Goal: Use online tool/utility: Utilize a website feature to perform a specific function

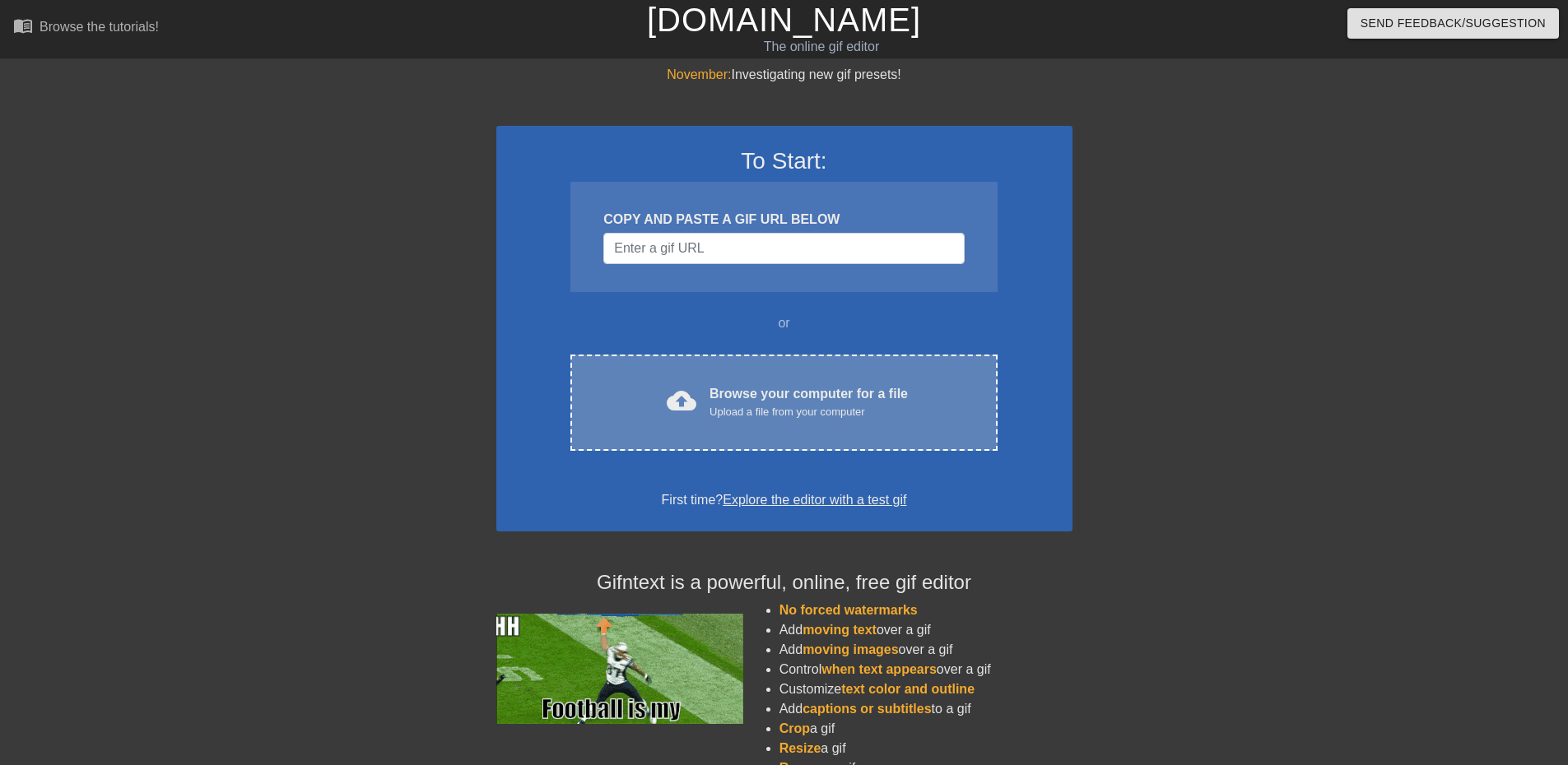
click at [721, 385] on div "Browse your computer for a file Upload a file from your computer" at bounding box center [809, 402] width 198 height 36
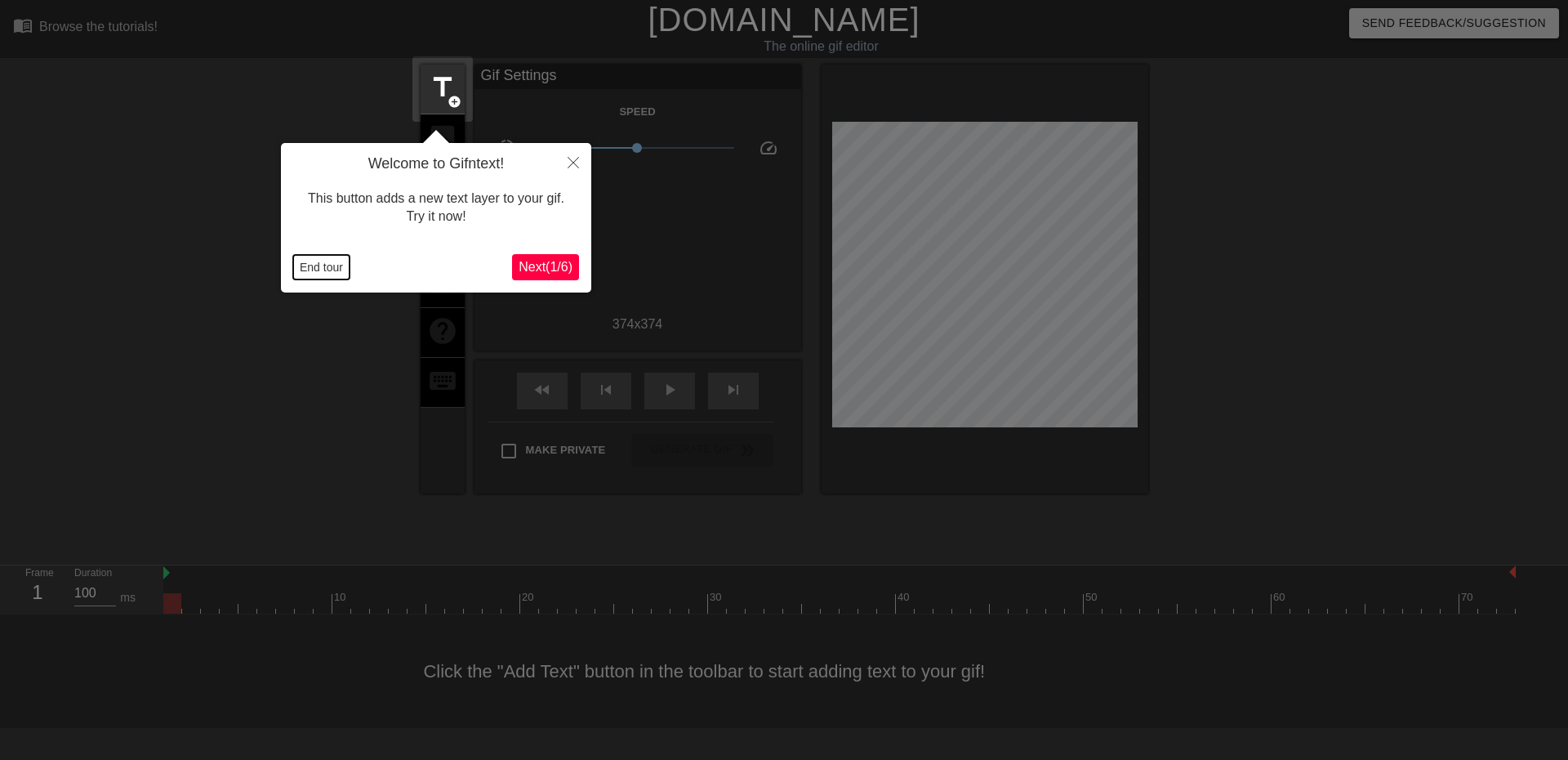
click at [318, 261] on button "End tour" at bounding box center [321, 267] width 56 height 24
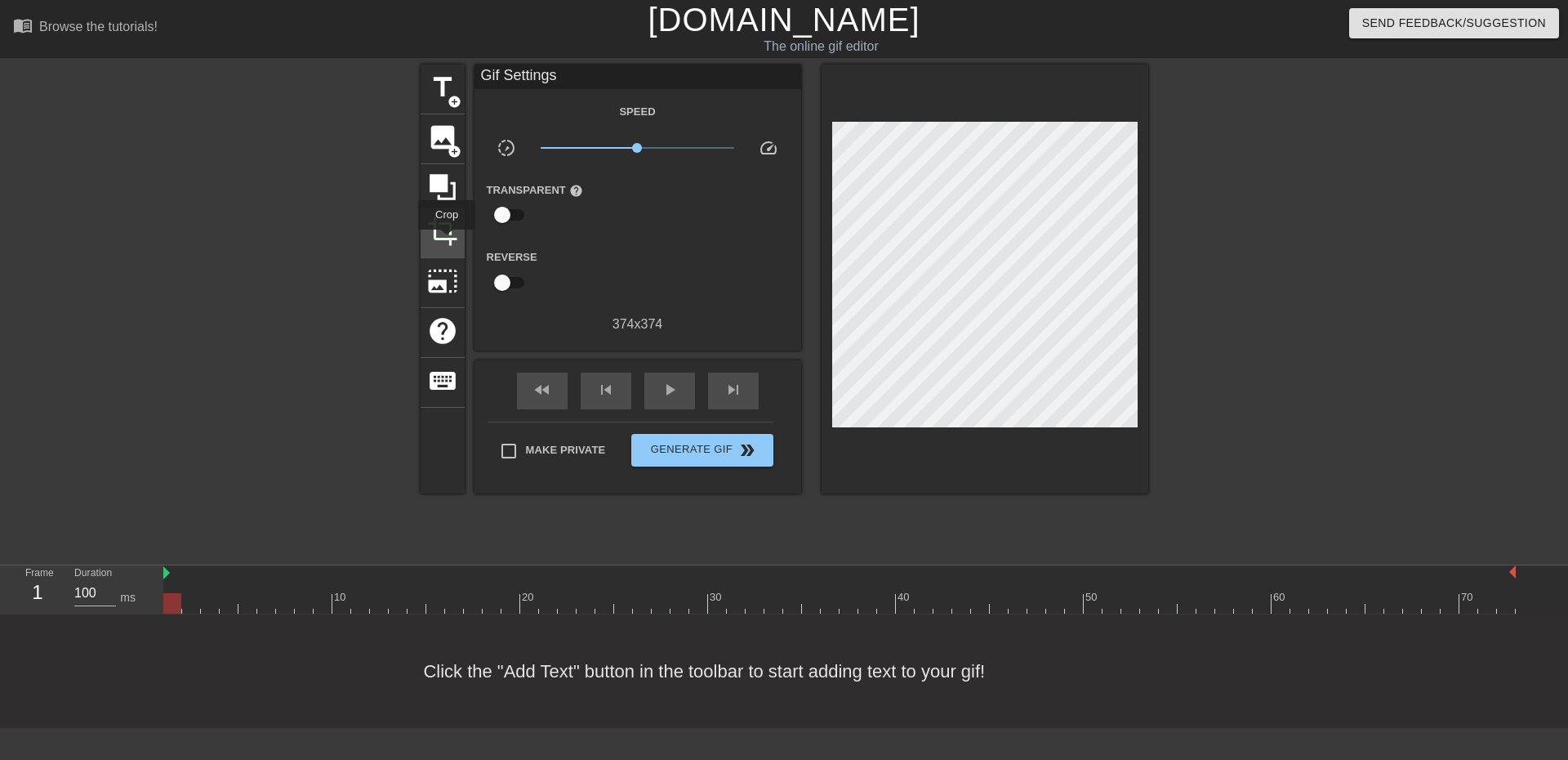
click at [447, 241] on span "crop" at bounding box center [442, 231] width 31 height 31
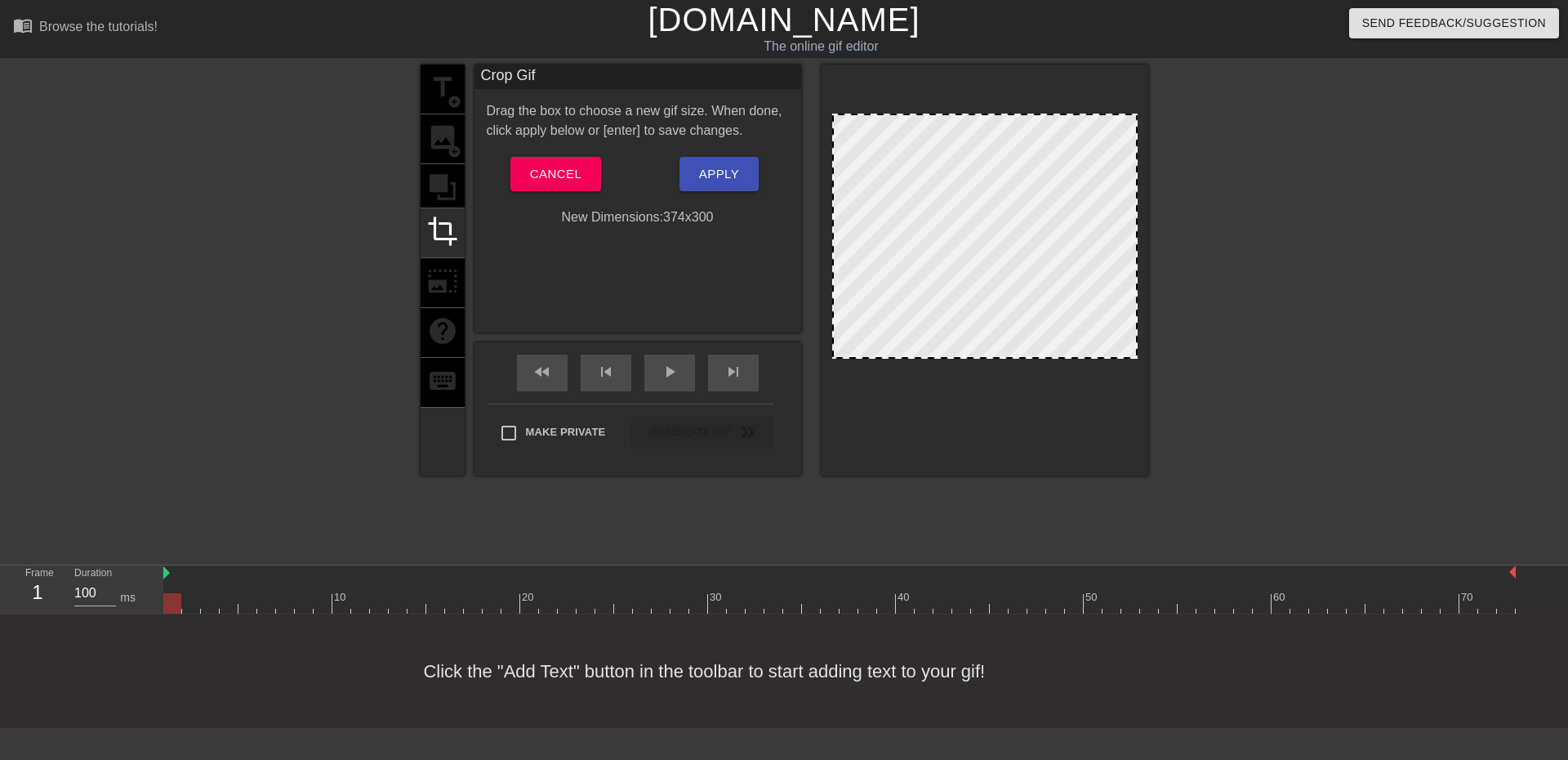
drag, startPoint x: 982, startPoint y: 416, endPoint x: 990, endPoint y: 356, distance: 60.5
click at [722, 188] on button "Apply" at bounding box center [719, 174] width 79 height 34
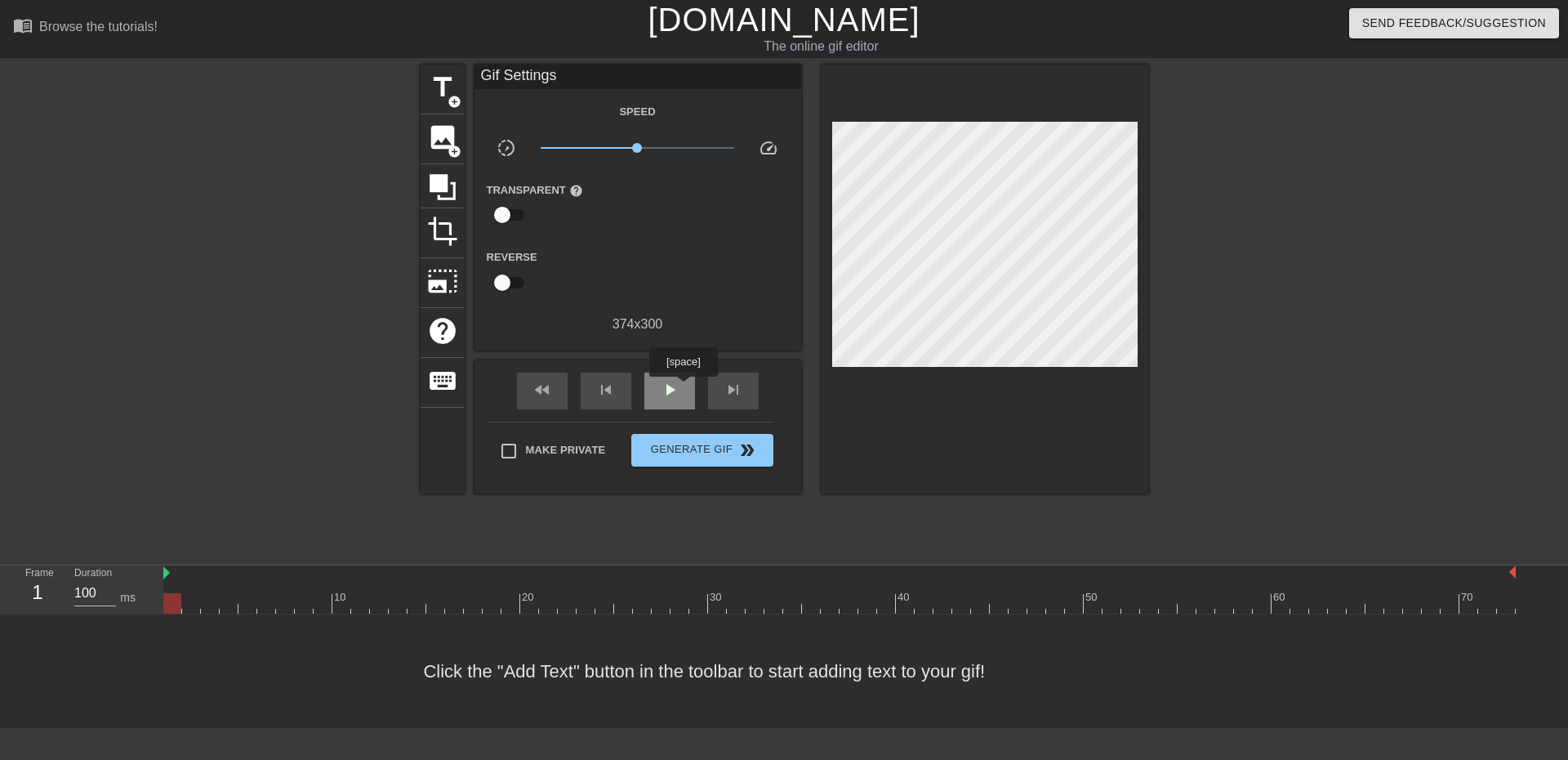
click at [683, 388] on div "play_arrow" at bounding box center [670, 391] width 50 height 37
click at [664, 391] on span "pause" at bounding box center [669, 389] width 19 height 19
click at [443, 180] on icon at bounding box center [442, 187] width 26 height 26
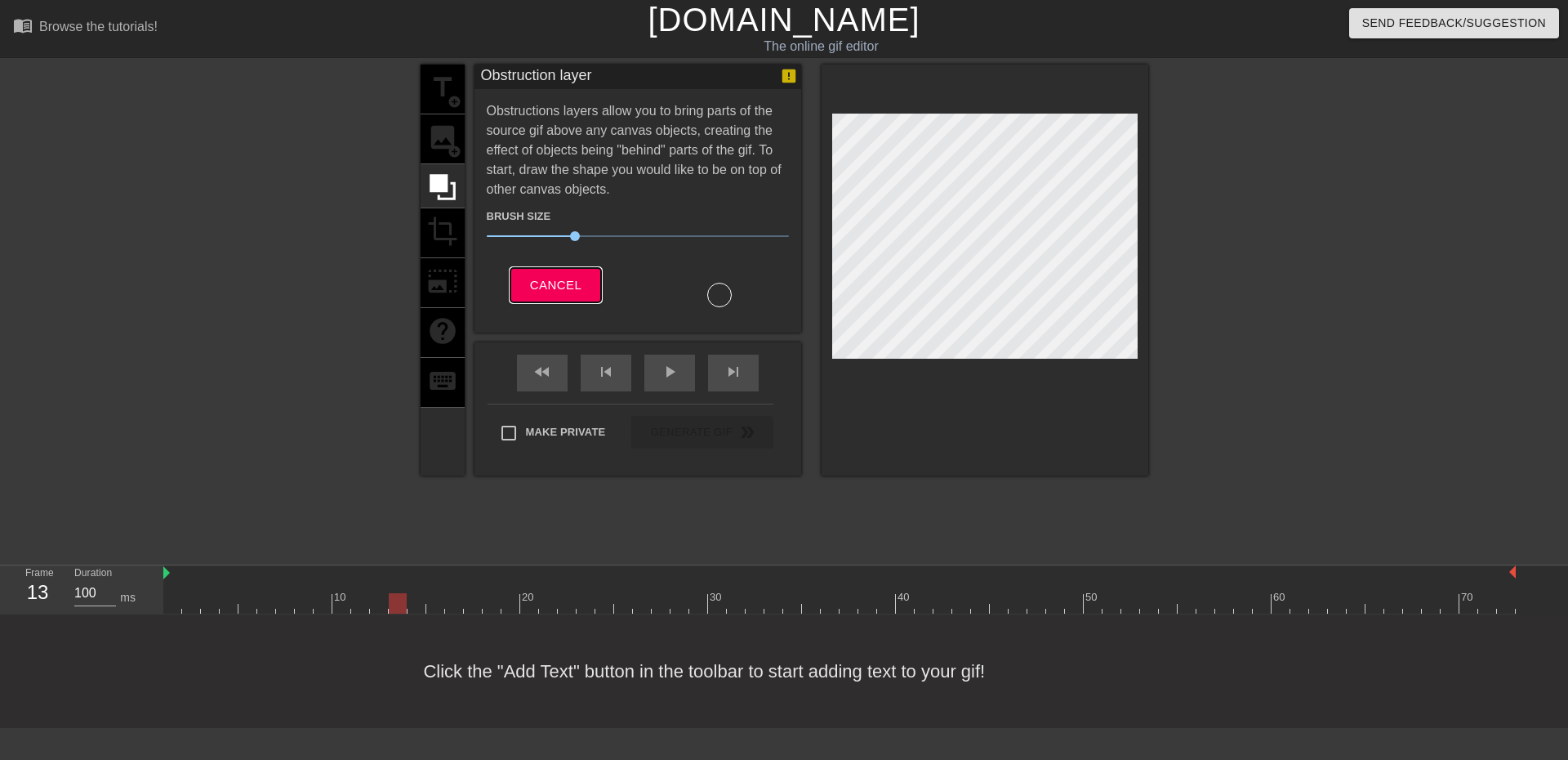
click at [536, 291] on span "Cancel" at bounding box center [555, 285] width 51 height 21
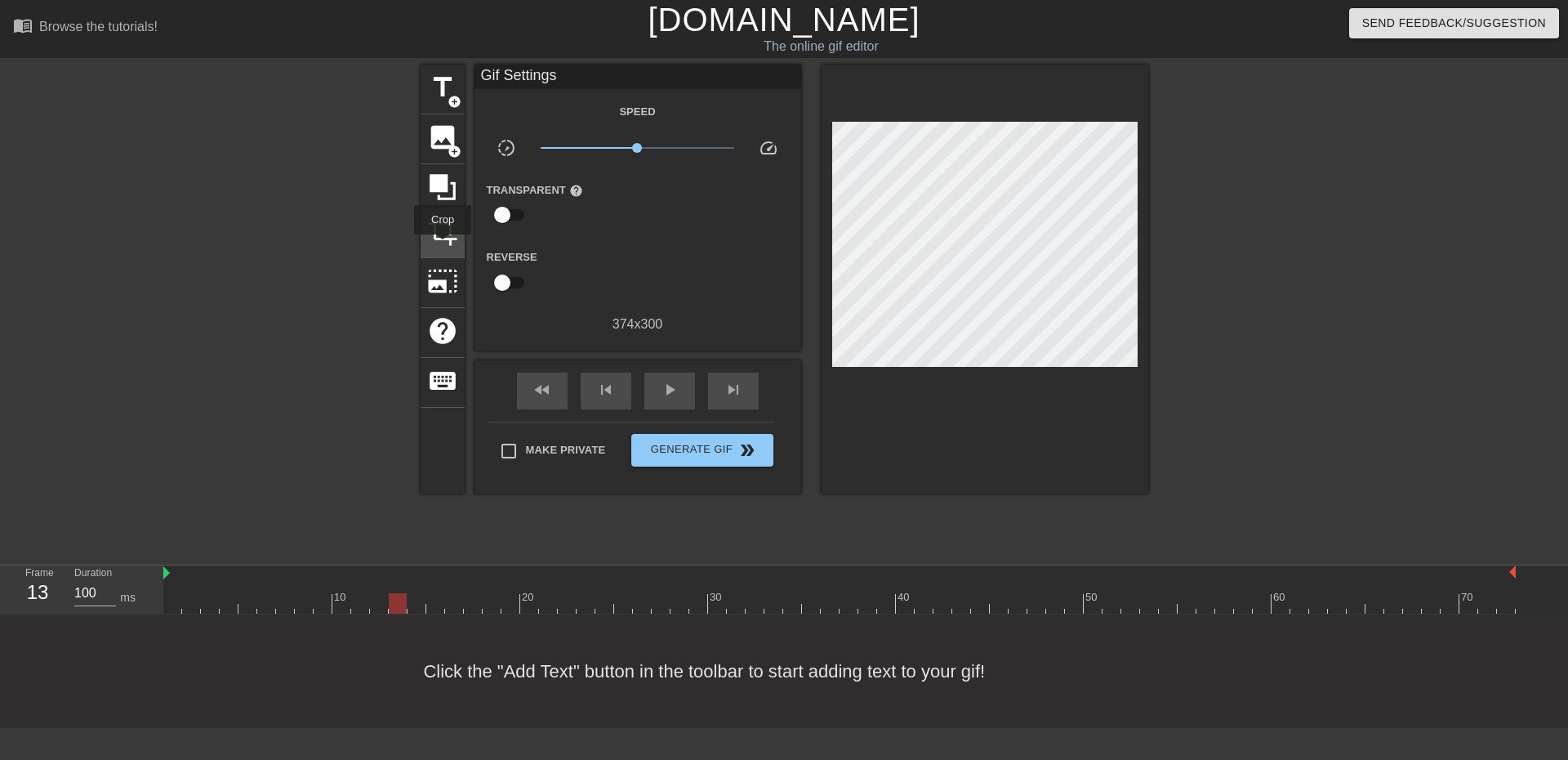
click at [443, 246] on div "crop" at bounding box center [443, 233] width 44 height 50
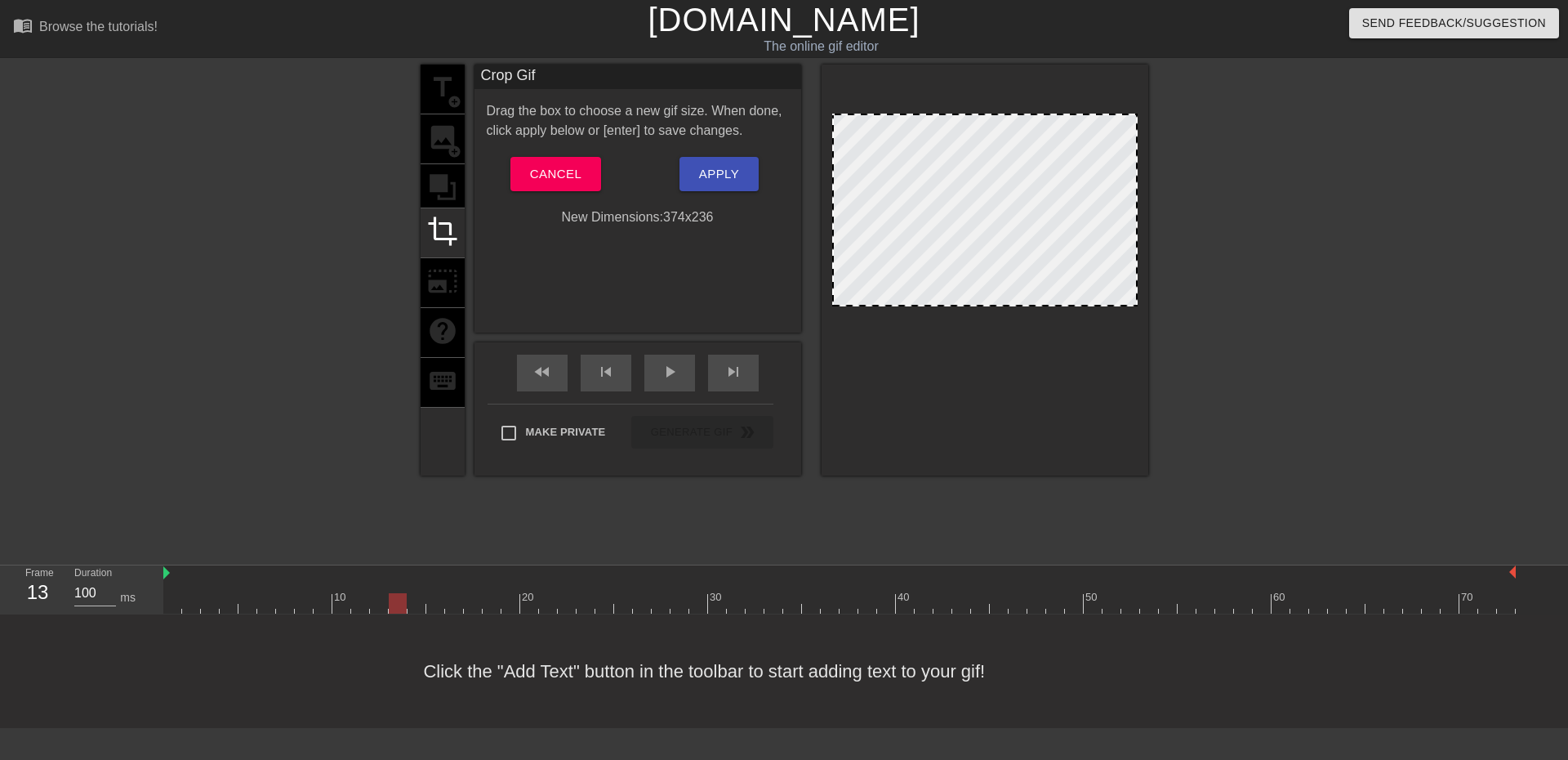
drag, startPoint x: 970, startPoint y: 356, endPoint x: 971, endPoint y: 303, distance: 53.0
click at [675, 369] on span "play_arrow" at bounding box center [669, 372] width 19 height 19
click at [671, 384] on div "pause" at bounding box center [670, 373] width 50 height 37
click at [727, 177] on span "Apply" at bounding box center [719, 173] width 40 height 21
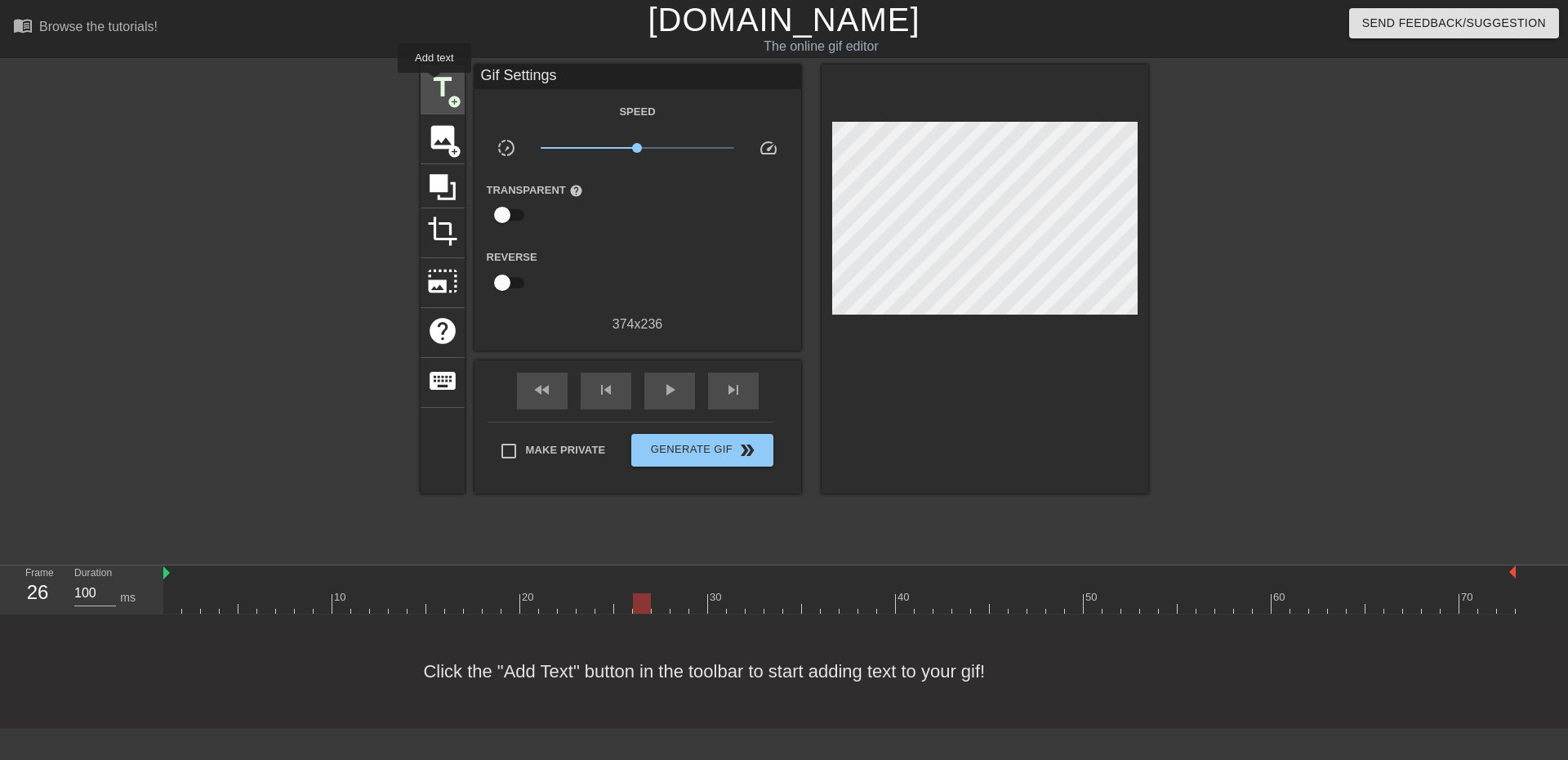
click at [434, 84] on span "title" at bounding box center [442, 87] width 31 height 31
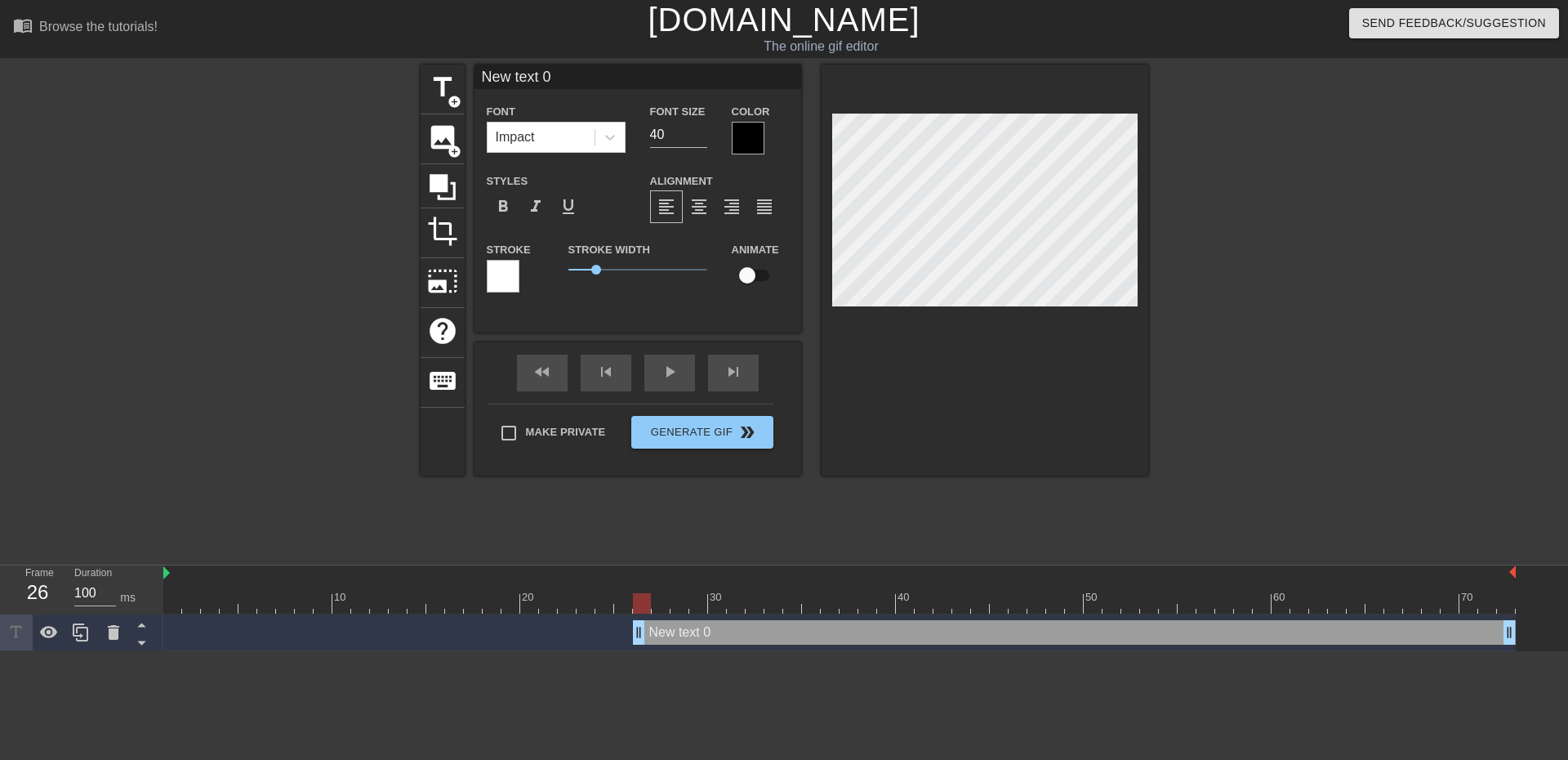
scroll to position [3, 3]
type input "S"
type textarea "S"
type input "S7"
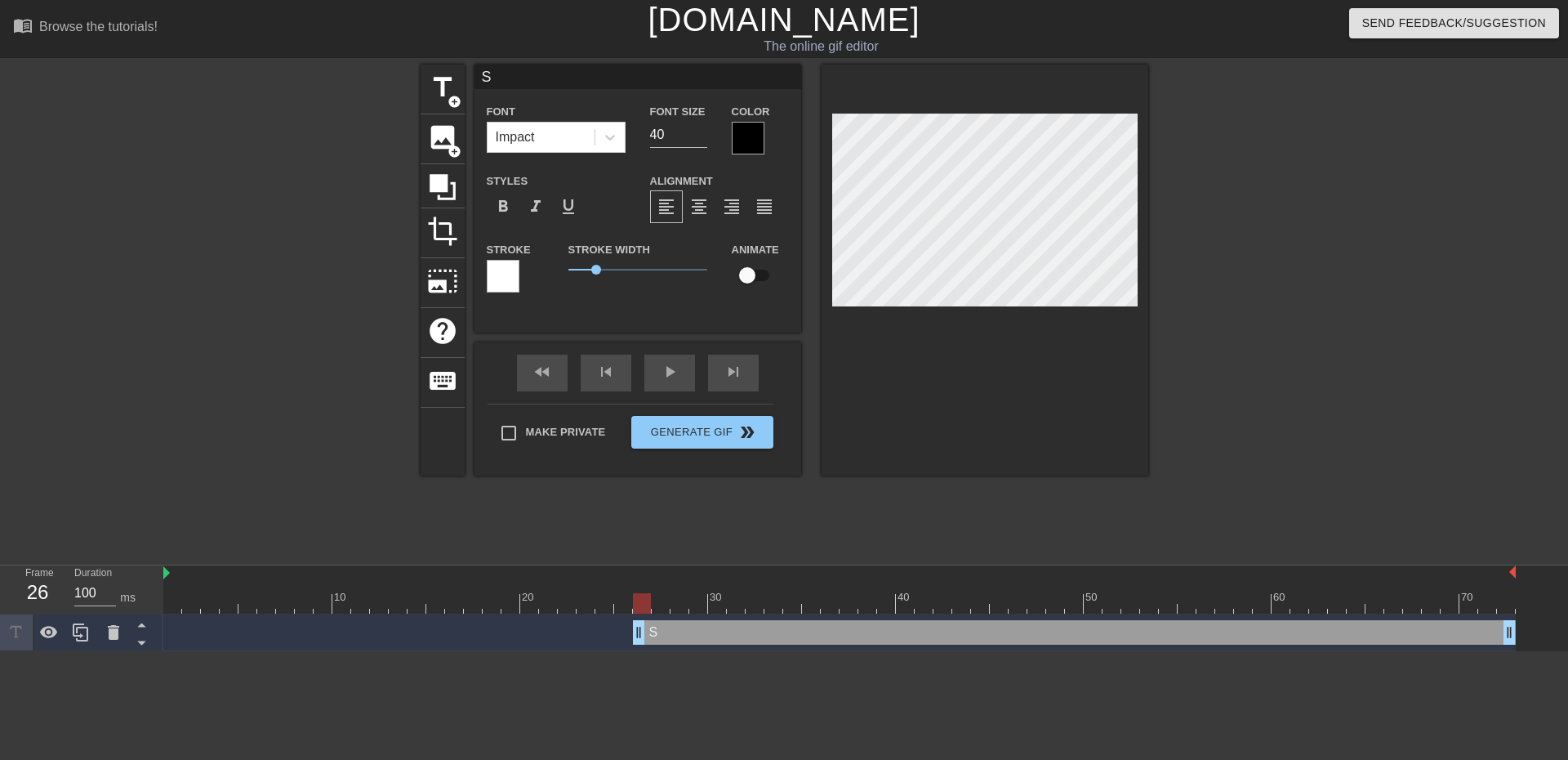
type textarea "S7"
type input "S75"
type textarea "S75"
type input "S7"
type textarea "S7"
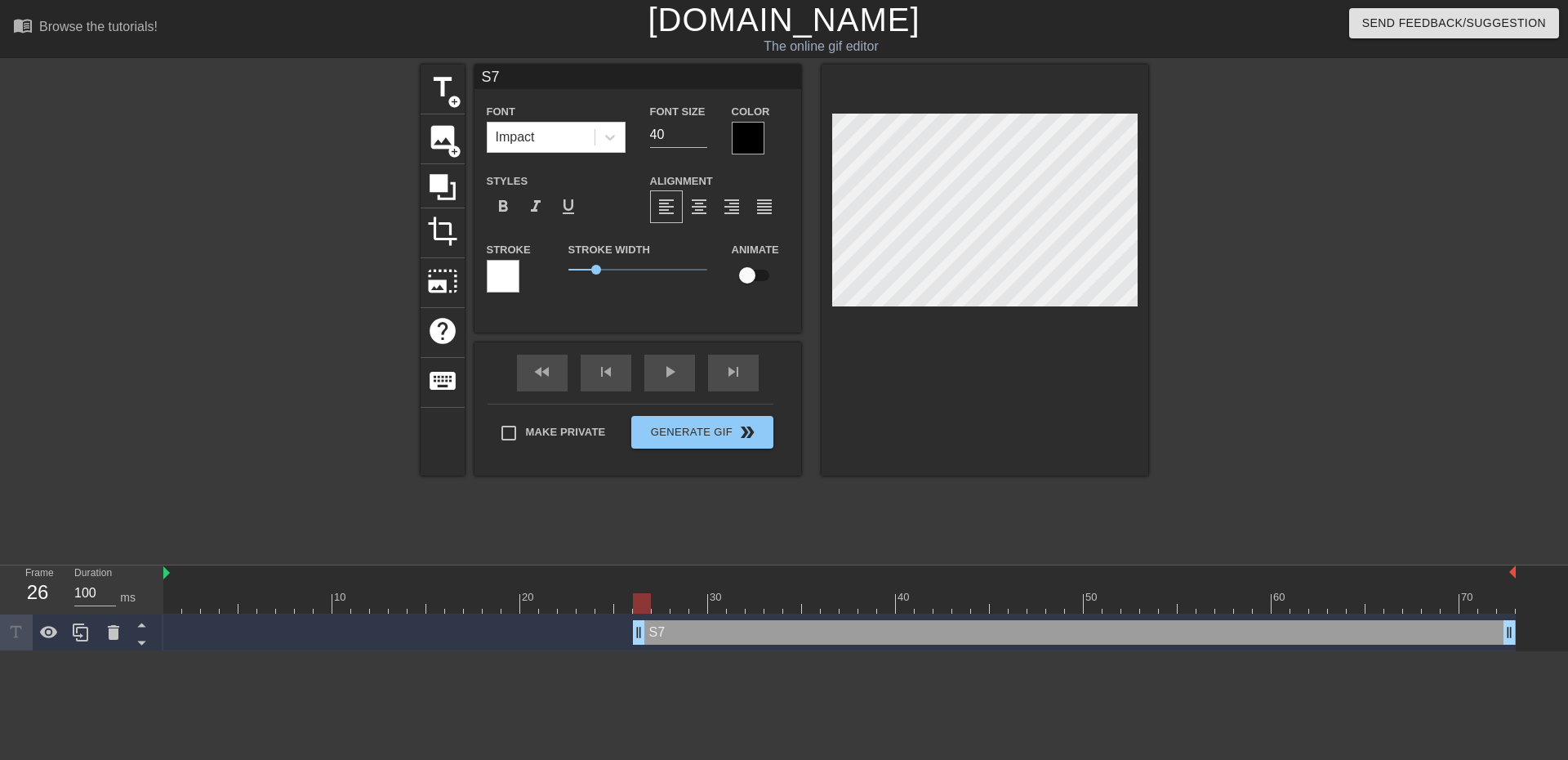
type input "S76"
type textarea "S76"
type input "S76"
type textarea "S76"
type input "S76S"
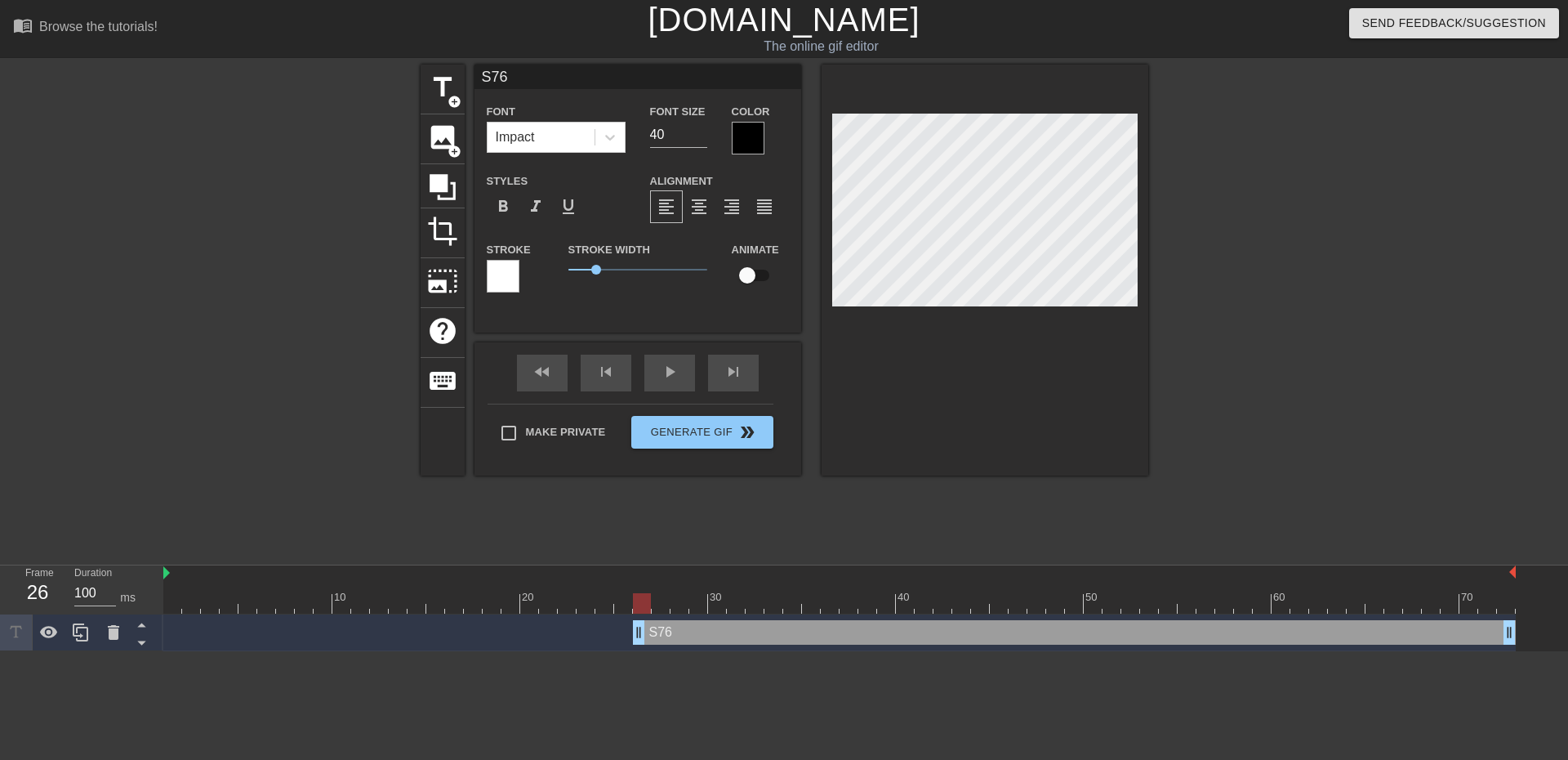
type textarea "S76 S"
type input "S76ST"
type textarea "S76 ST"
type input "S76STI"
type textarea "S76 STI"
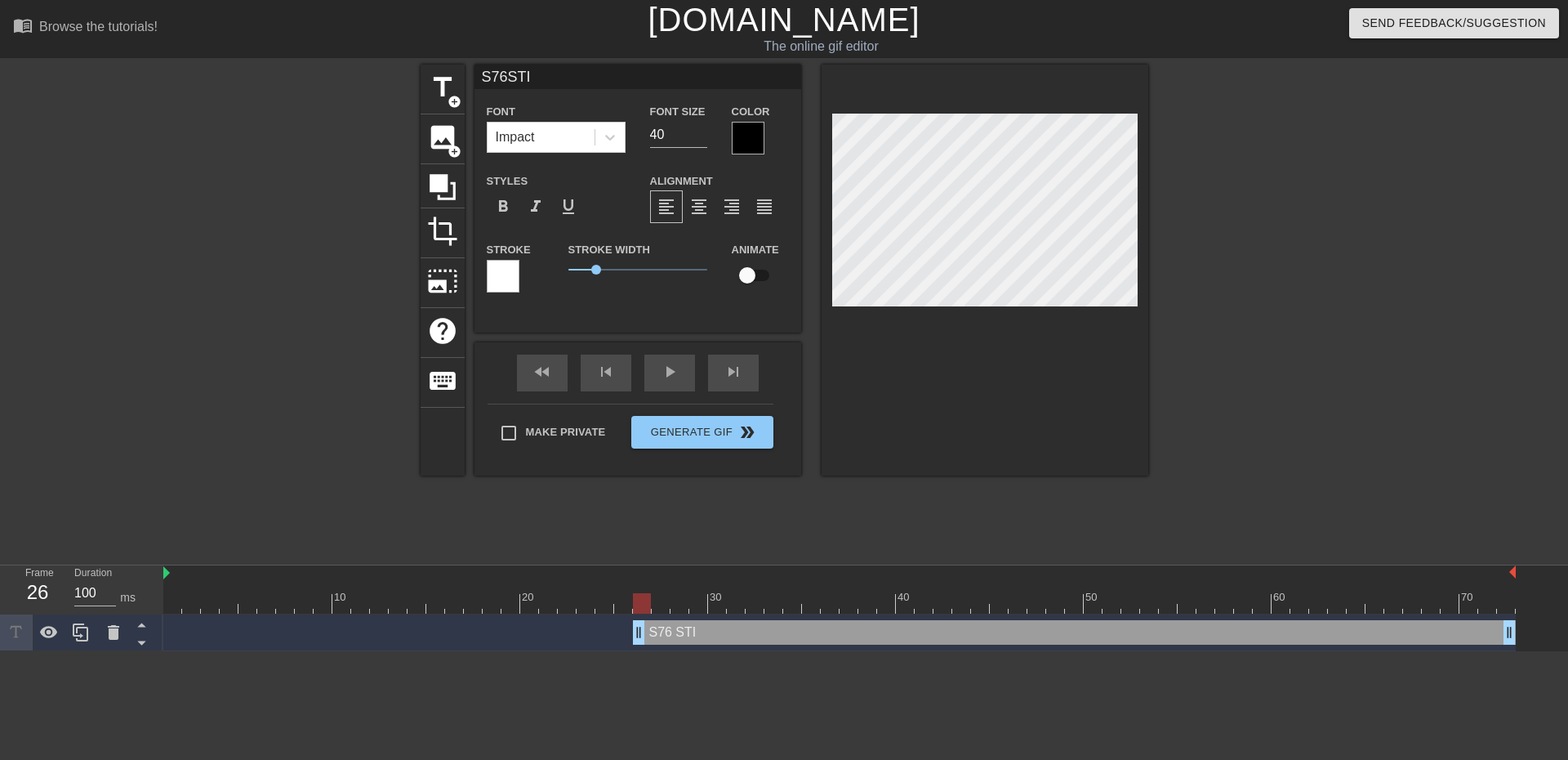
type input "S76STIL"
type textarea "S76 STIL"
type input "S76STILL"
type textarea "S76 STILL"
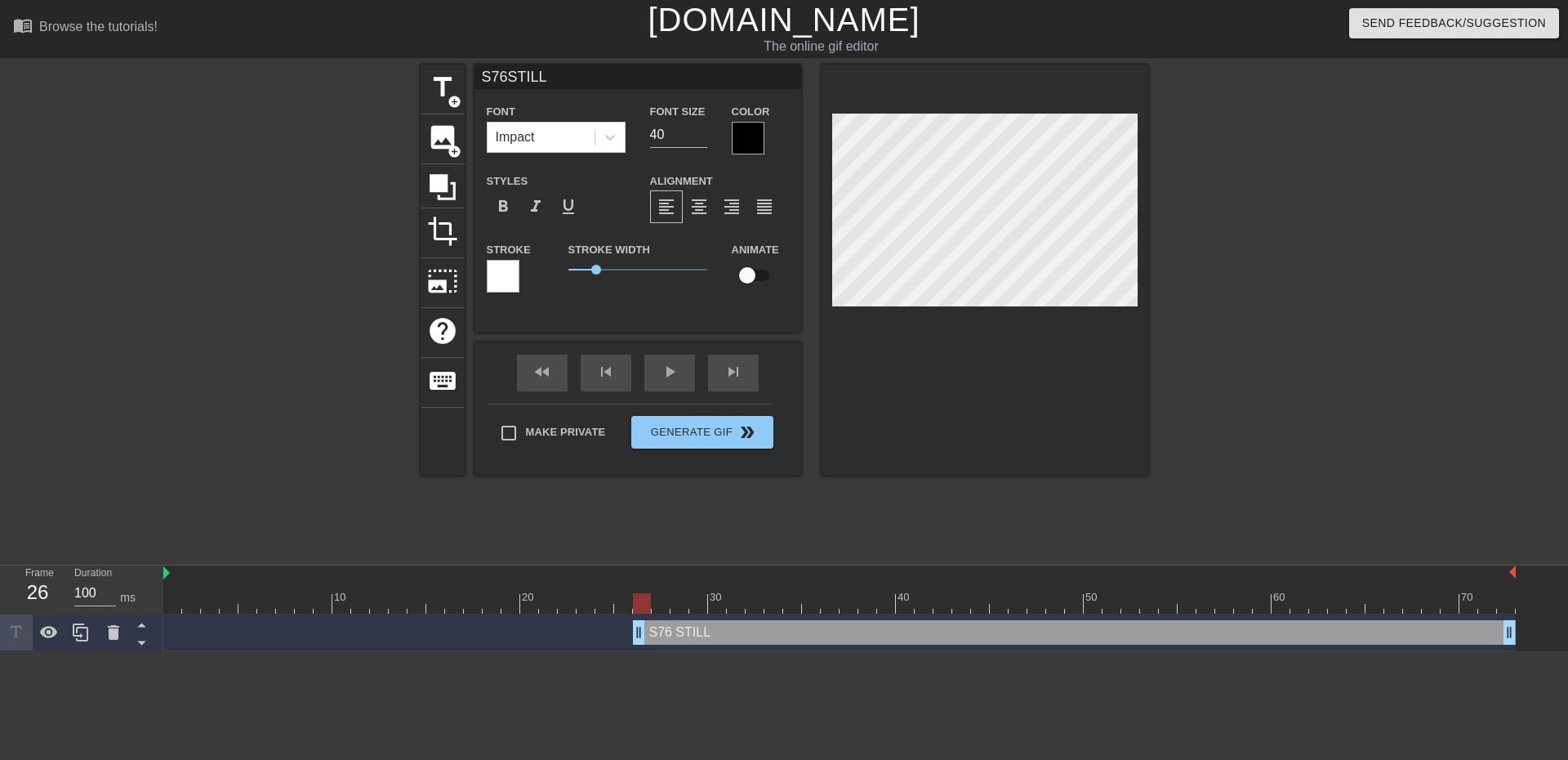
type input "S76STIL"
type textarea "S76 STIL"
type input "S76STI"
type textarea "S76 STI"
type input "S76ST"
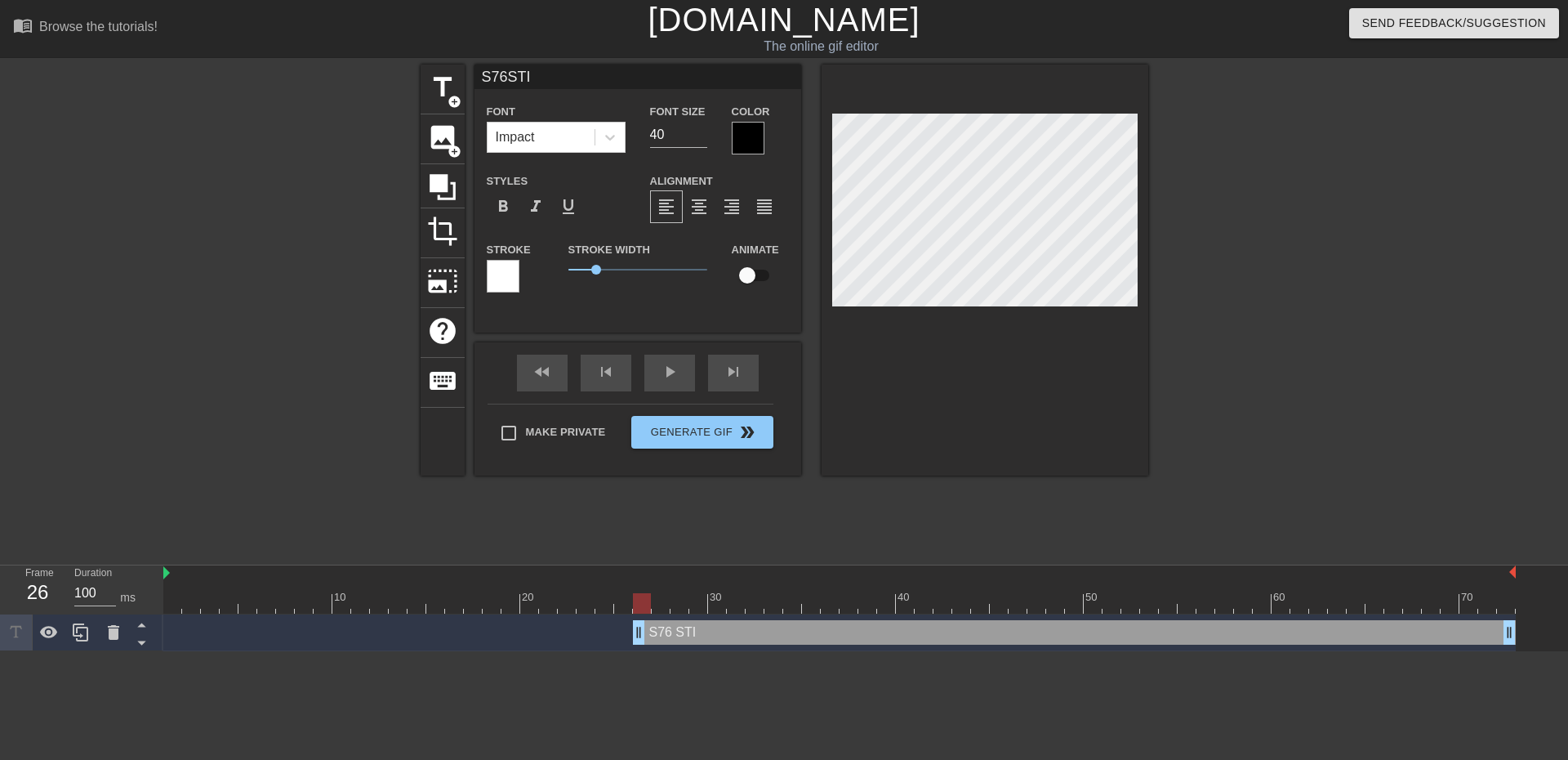
type textarea "S76 ST"
type input "S76S"
type textarea "S76 S"
type input "S76"
type textarea "S76"
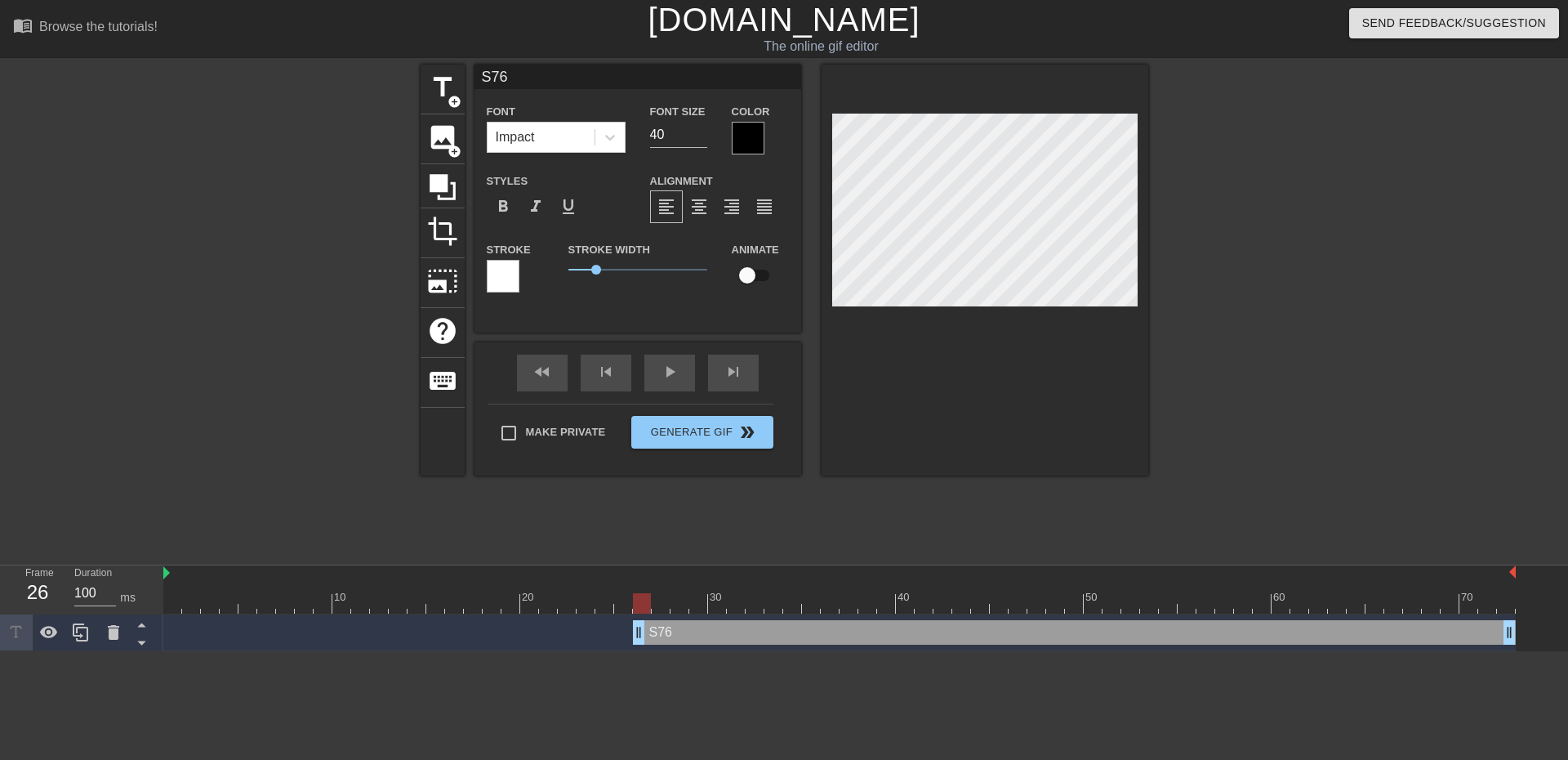
type input "S76s"
type textarea "S76 s"
type input "S76st"
type textarea "S76 sti"
type input "S76stil"
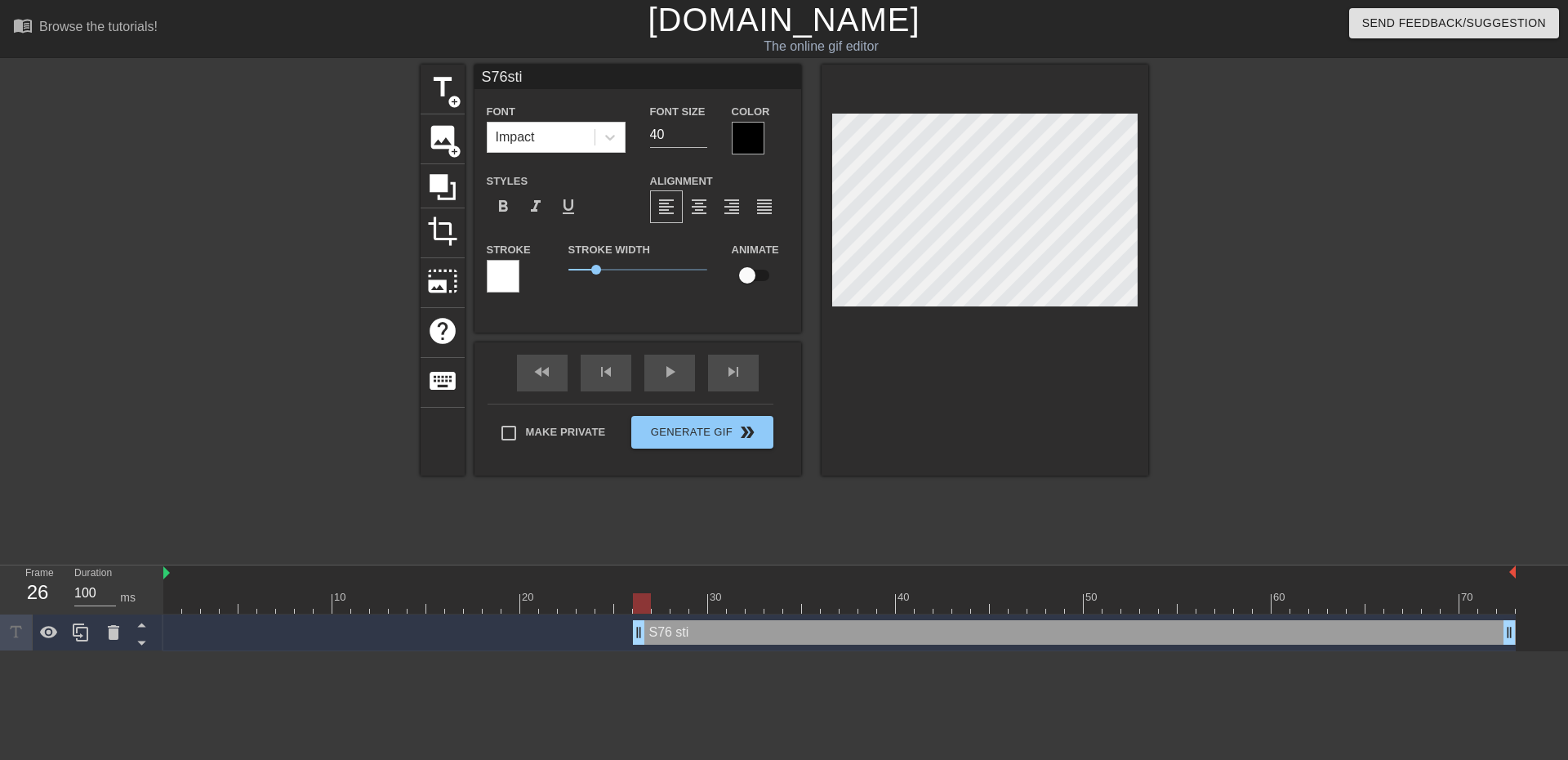
type textarea "S76 stil"
type input "S76still"
type textarea "S76 still"
type input "S76still"
type textarea "S76 still"
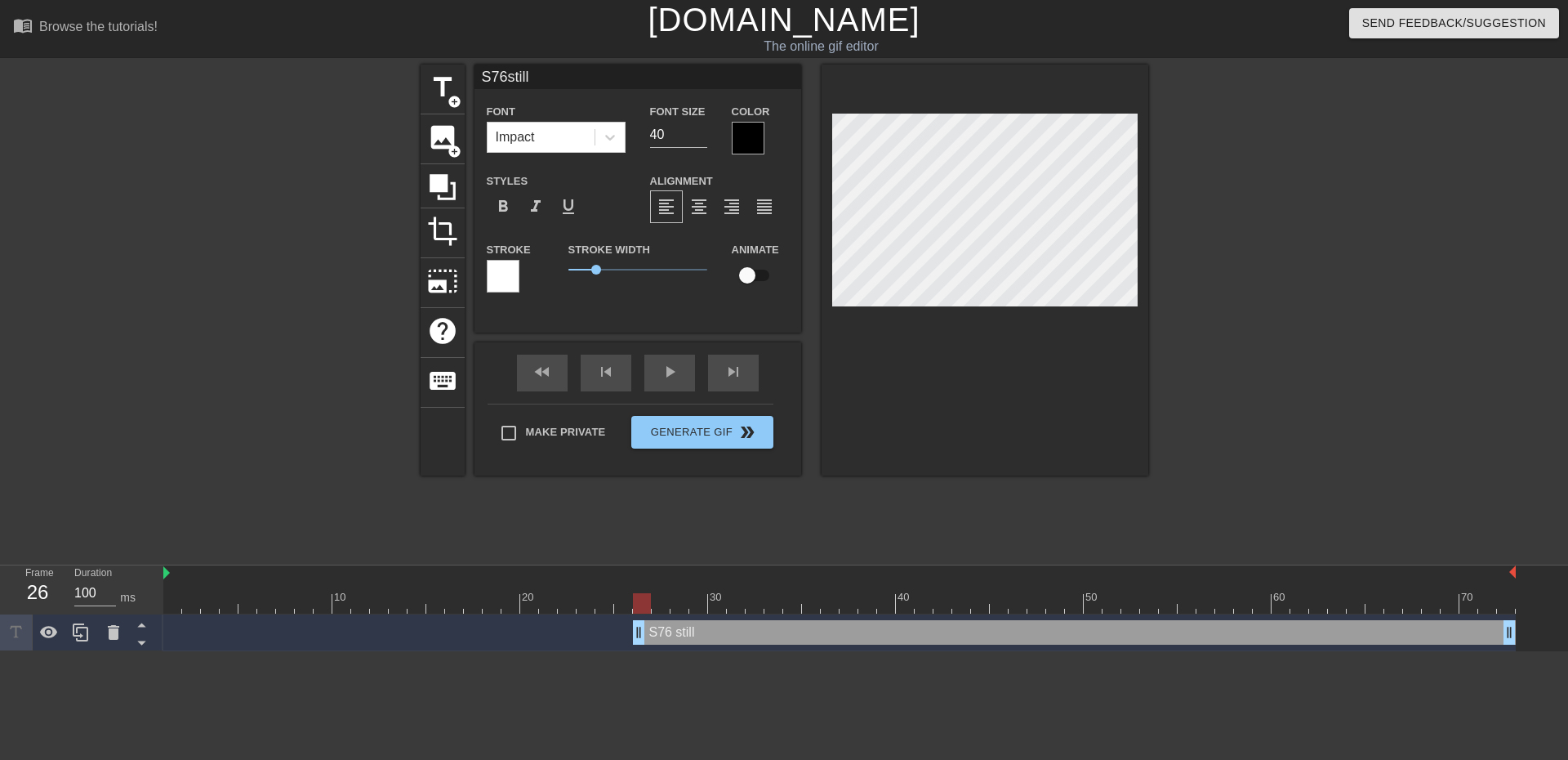
type input "S76stills"
type textarea "S76 still s"
type input "S76stillsu"
type textarea "S76 still su"
type input "S76stillsuc"
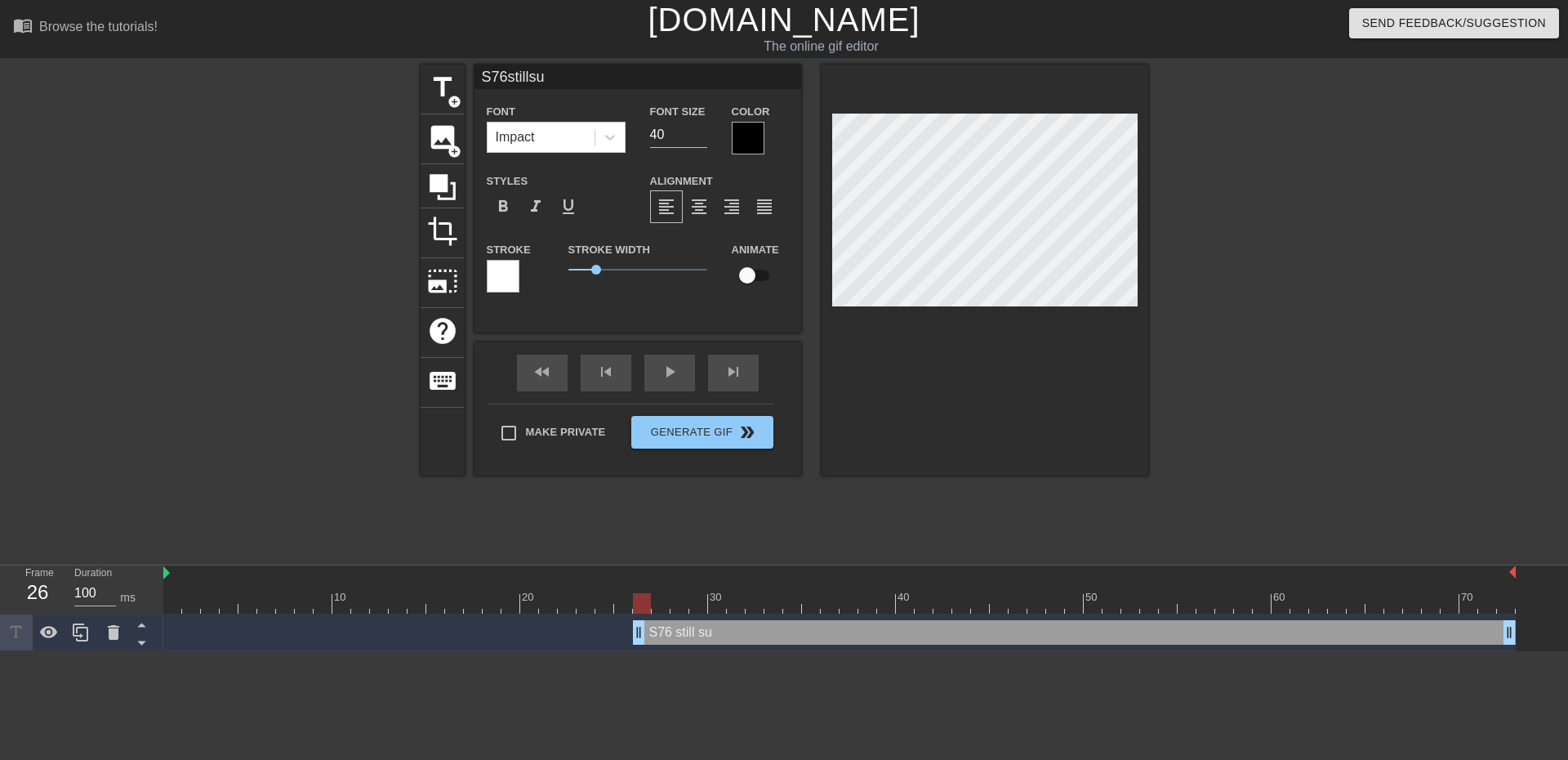
type textarea "S76 still suc"
type input "S76stillsuck"
type textarea "S76 still suck"
type input "S76stillsucks"
type textarea "S76 still sucks"
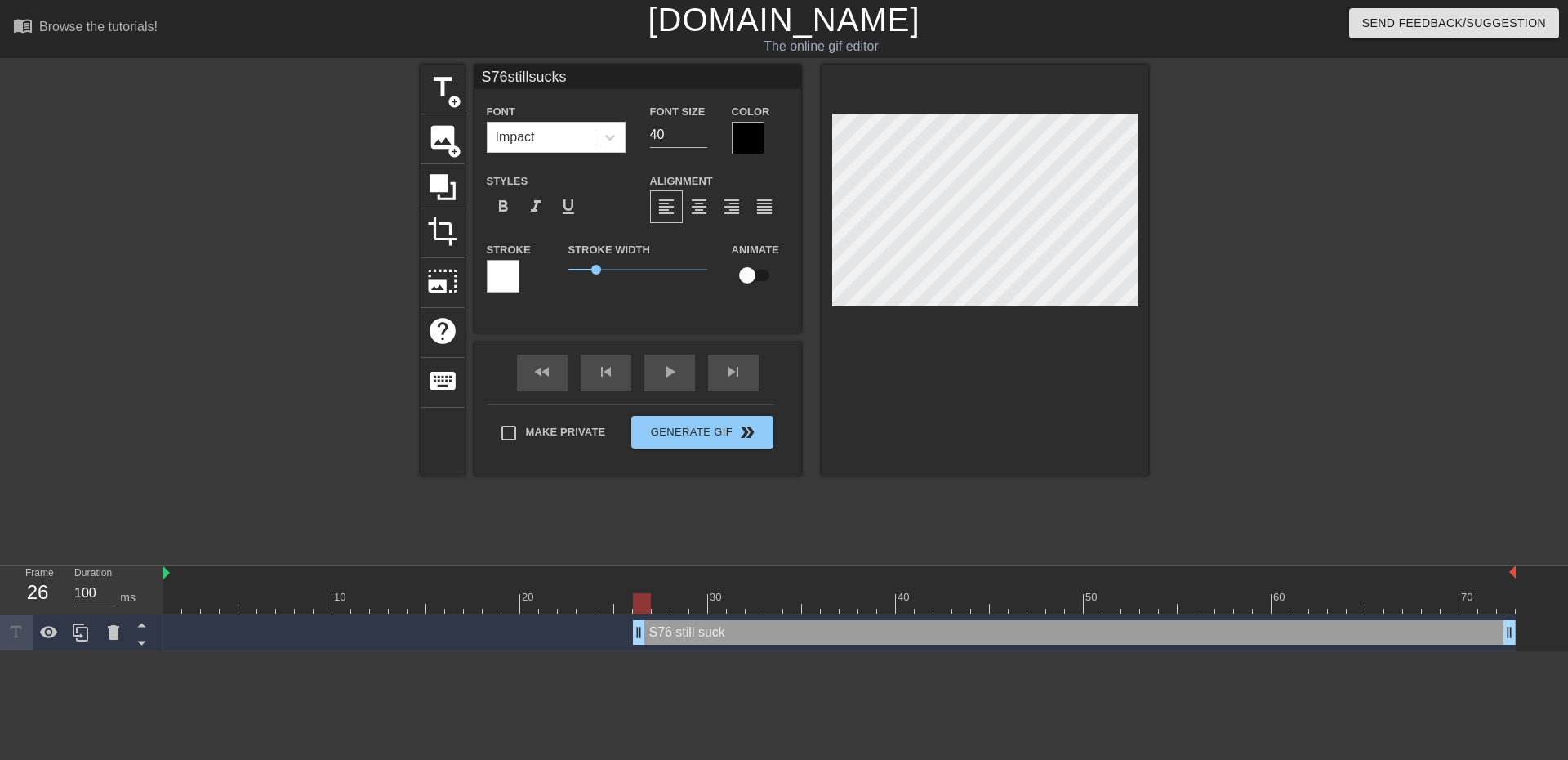
scroll to position [4, 3]
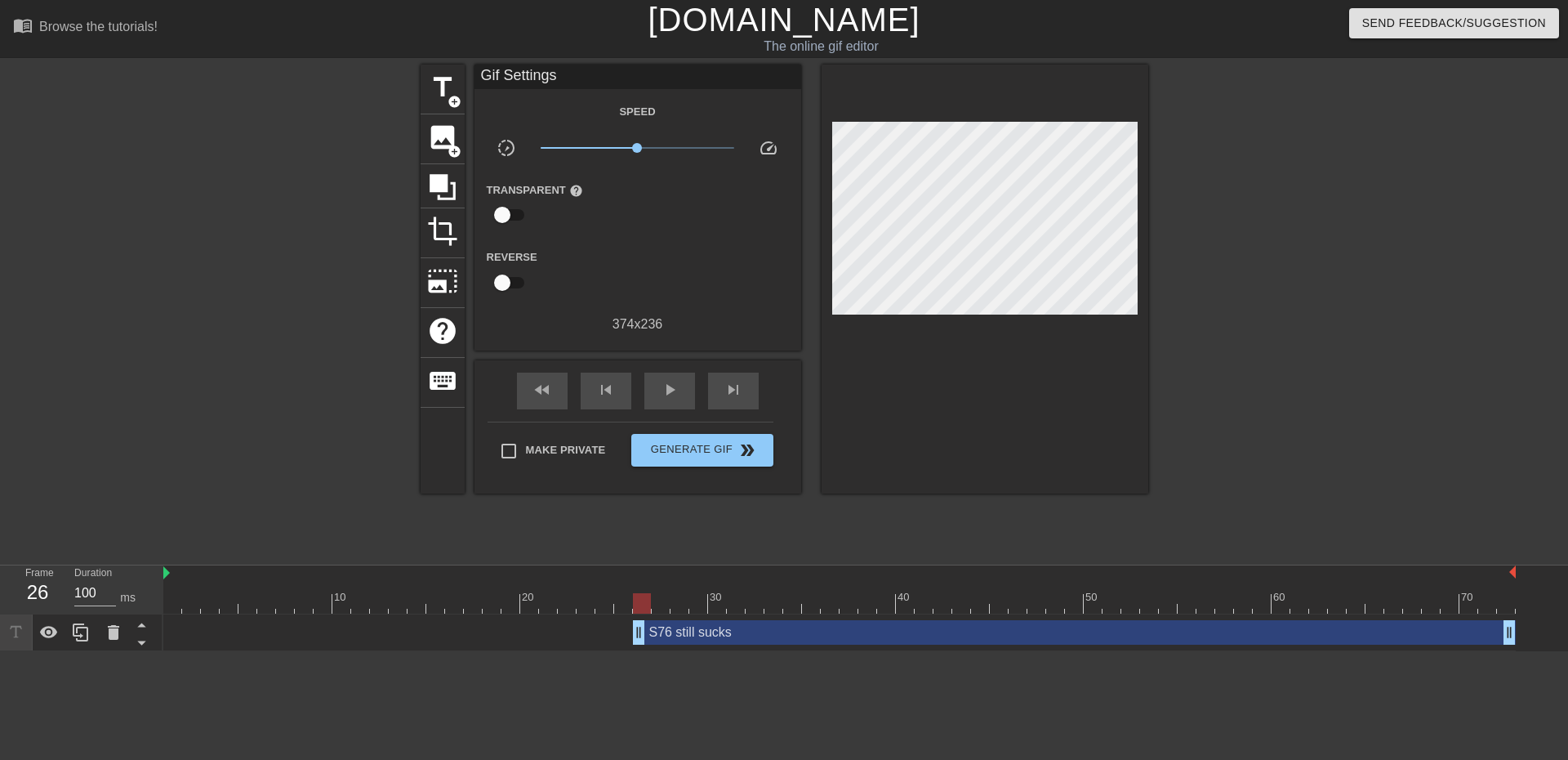
click at [1276, 350] on div at bounding box center [1291, 309] width 245 height 490
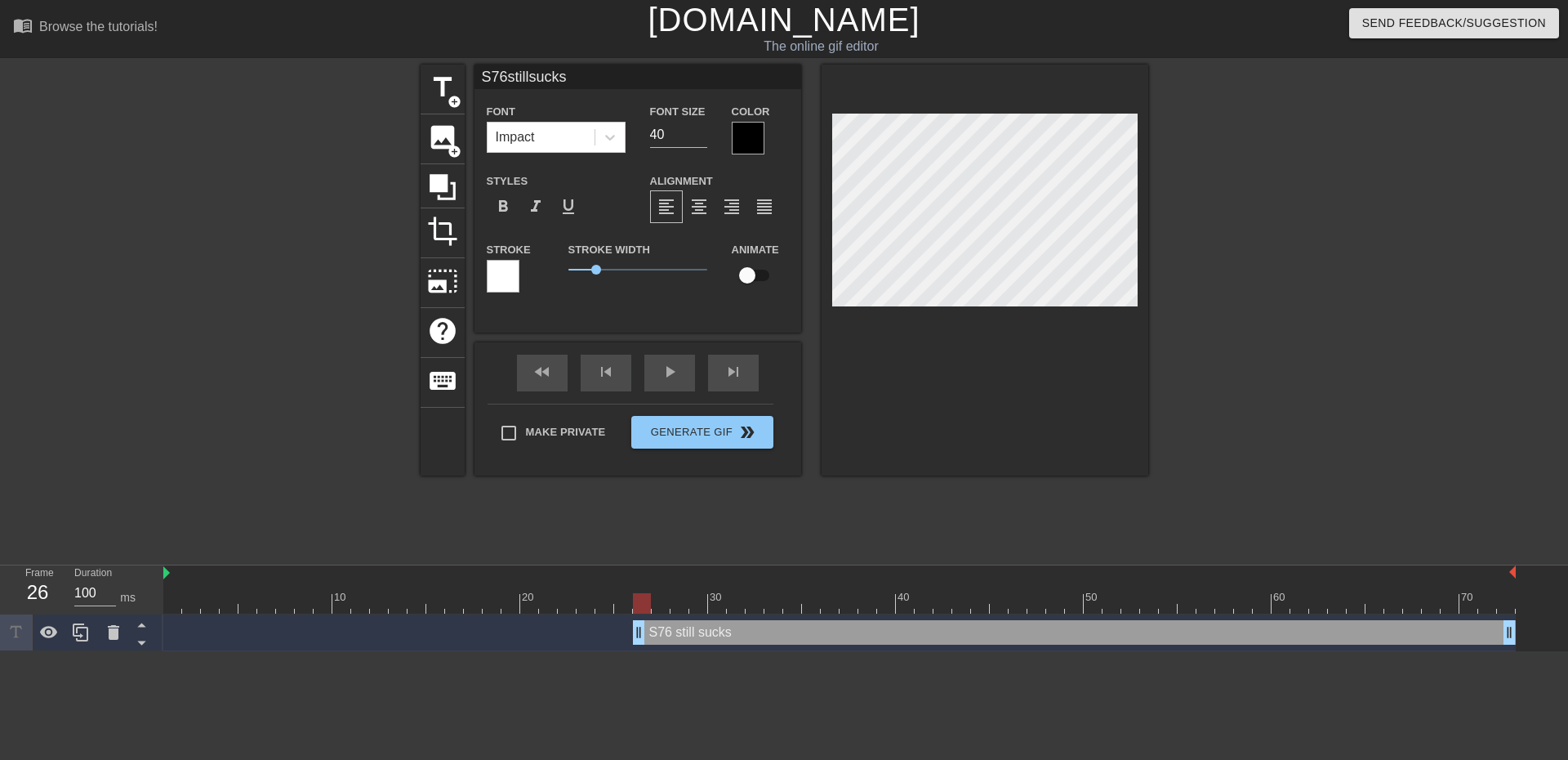
click at [1258, 406] on div at bounding box center [1291, 309] width 245 height 490
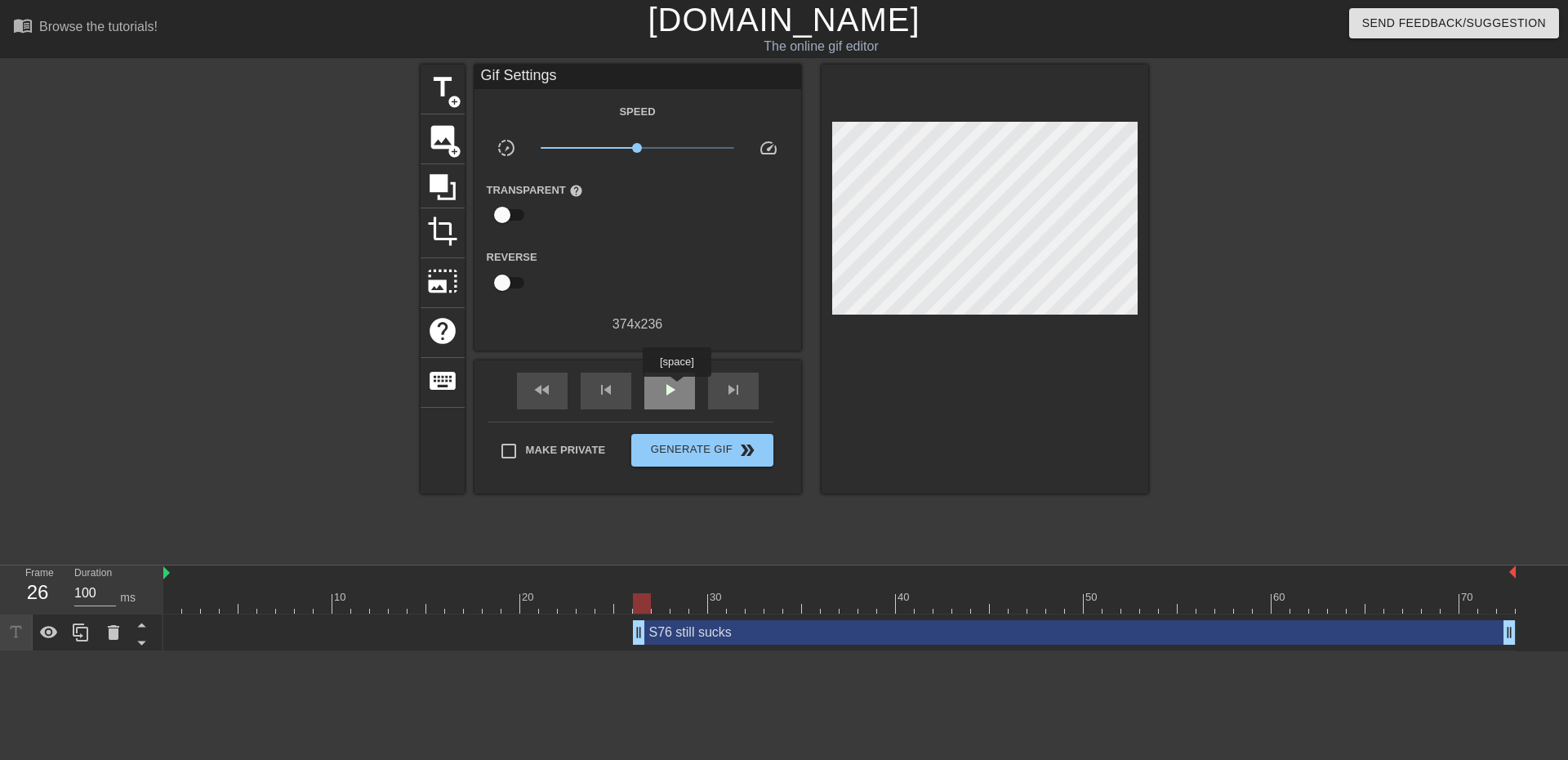
click at [676, 388] on span "play_arrow" at bounding box center [669, 389] width 19 height 19
click at [676, 388] on span "pause" at bounding box center [669, 389] width 19 height 19
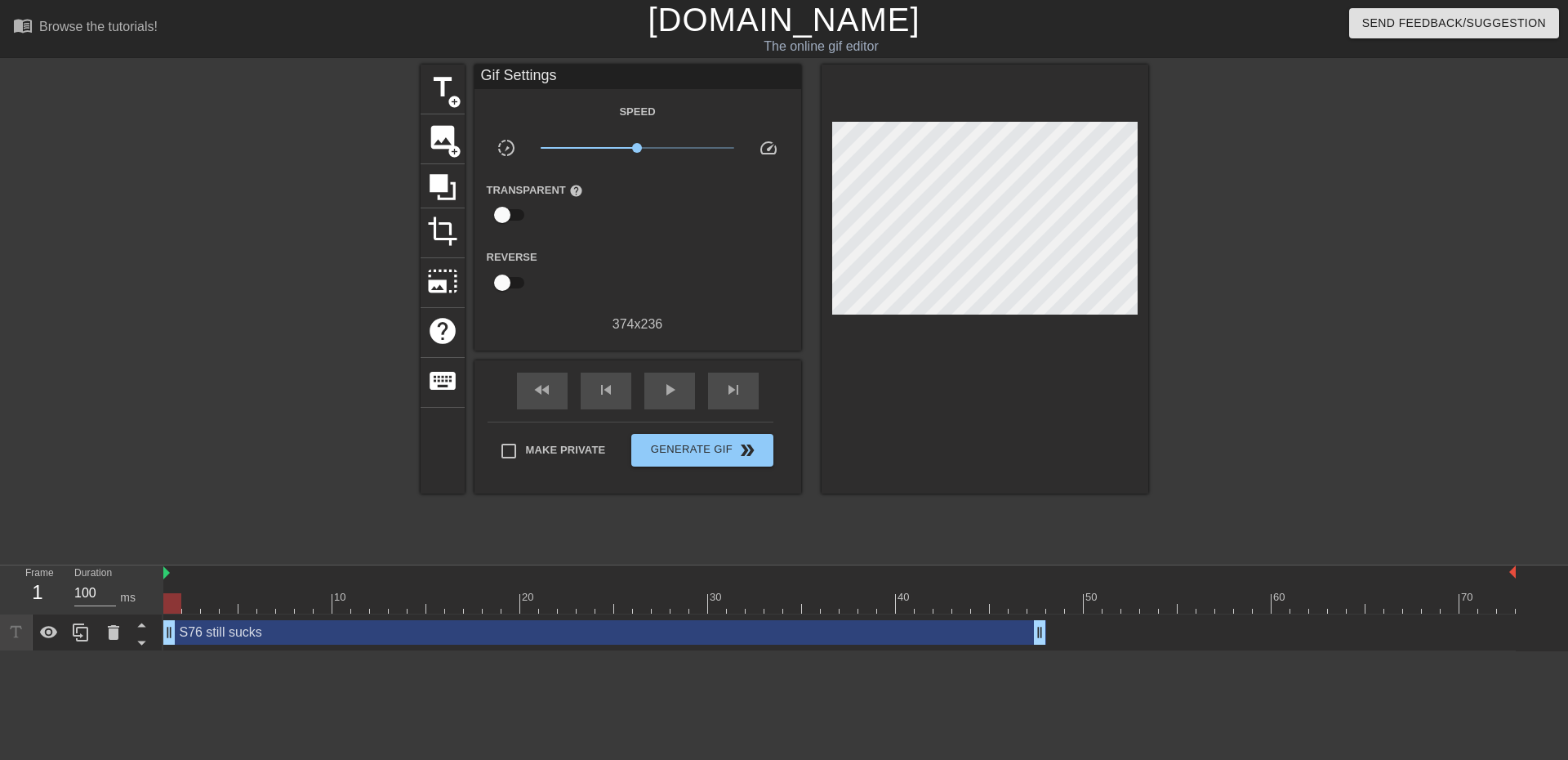
drag, startPoint x: 960, startPoint y: 626, endPoint x: 426, endPoint y: 647, distance: 534.4
click at [426, 647] on div "S76 still sucks drag_handle drag_handle" at bounding box center [839, 633] width 1353 height 37
drag, startPoint x: 1036, startPoint y: 635, endPoint x: 647, endPoint y: 631, distance: 389.0
click at [1250, 437] on div at bounding box center [1291, 309] width 245 height 490
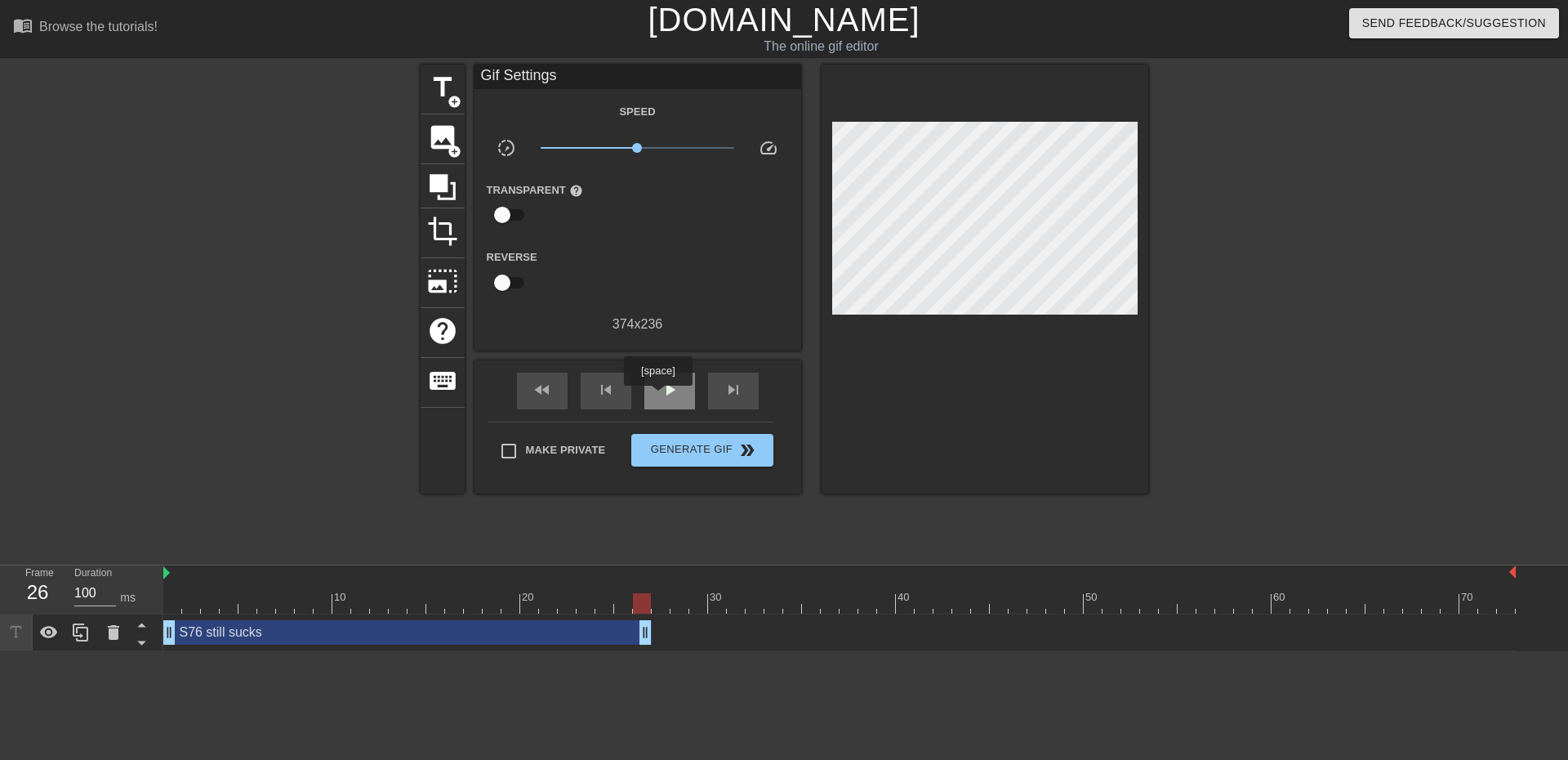
click at [656, 398] on div "play_arrow" at bounding box center [670, 391] width 50 height 37
click at [82, 638] on icon at bounding box center [81, 632] width 19 height 19
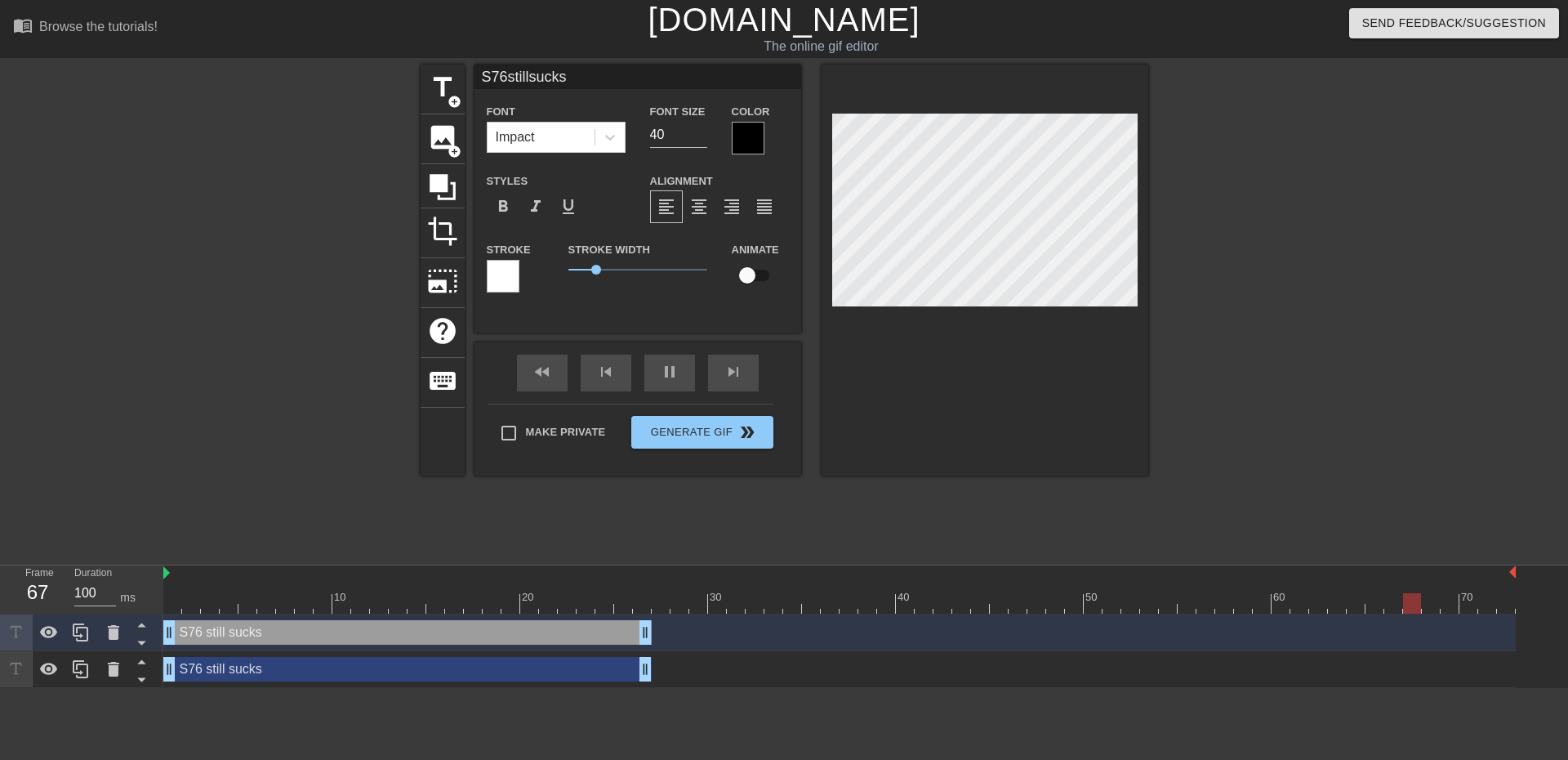
click at [224, 668] on div "S76 still sucks drag_handle drag_handle" at bounding box center [407, 668] width 488 height 24
type input "S76stillsucks"
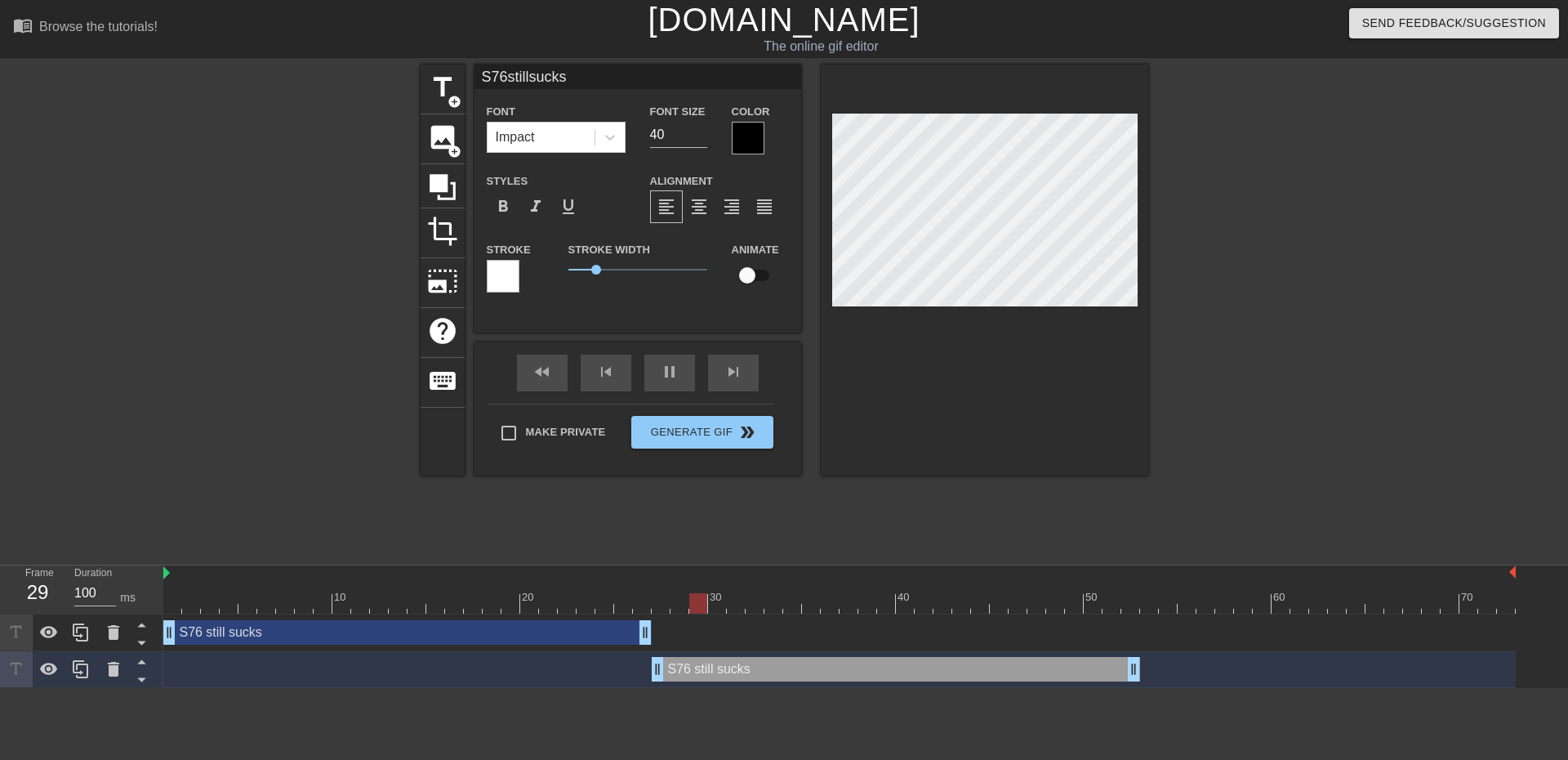
drag, startPoint x: 261, startPoint y: 667, endPoint x: 758, endPoint y: 648, distance: 497.4
click at [758, 648] on div "S76 still sucks drag_handle drag_handle S76 still sucks drag_handle drag_handle" at bounding box center [866, 651] width 1405 height 73
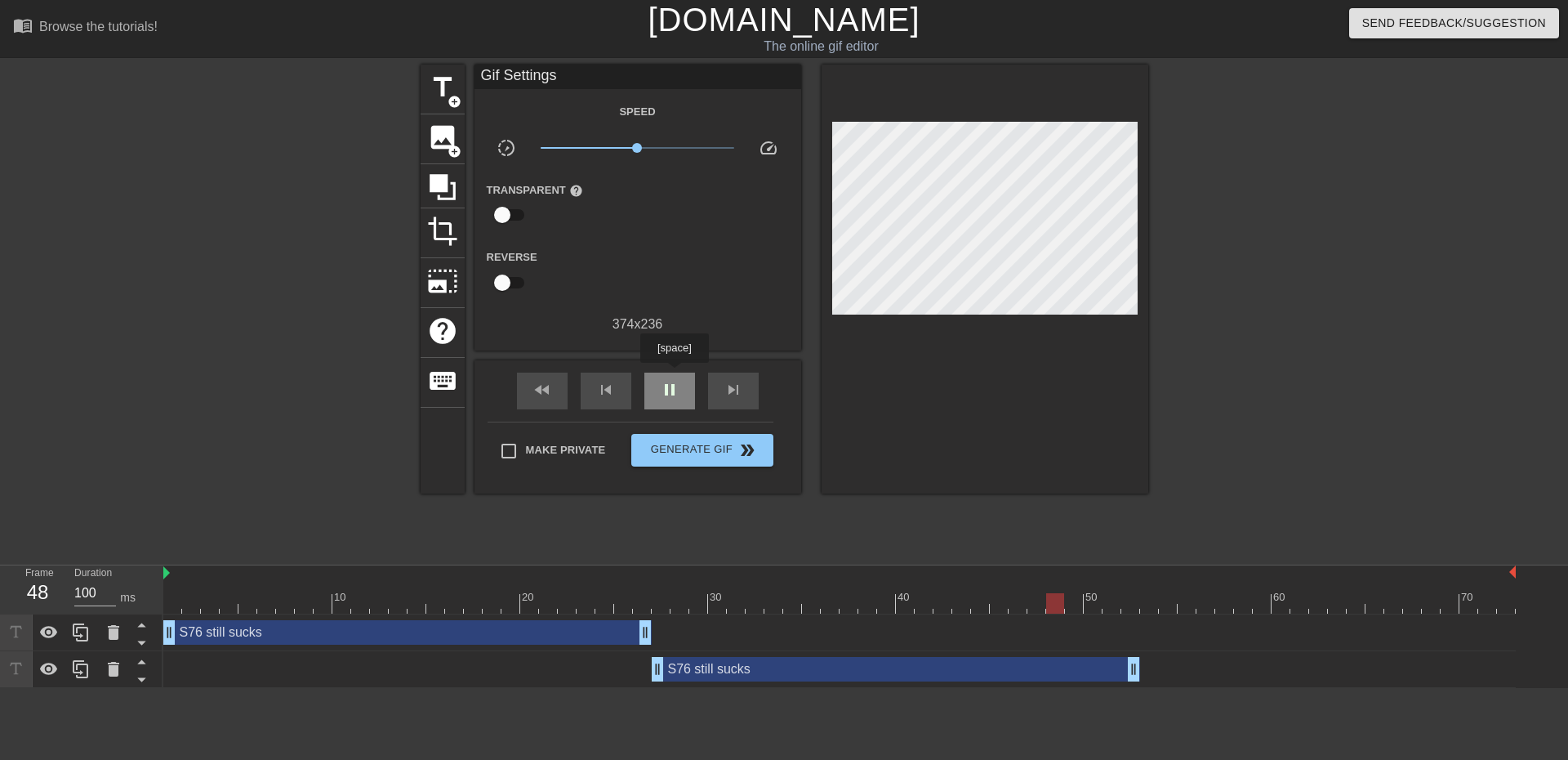
click at [674, 374] on div "pause" at bounding box center [670, 391] width 50 height 37
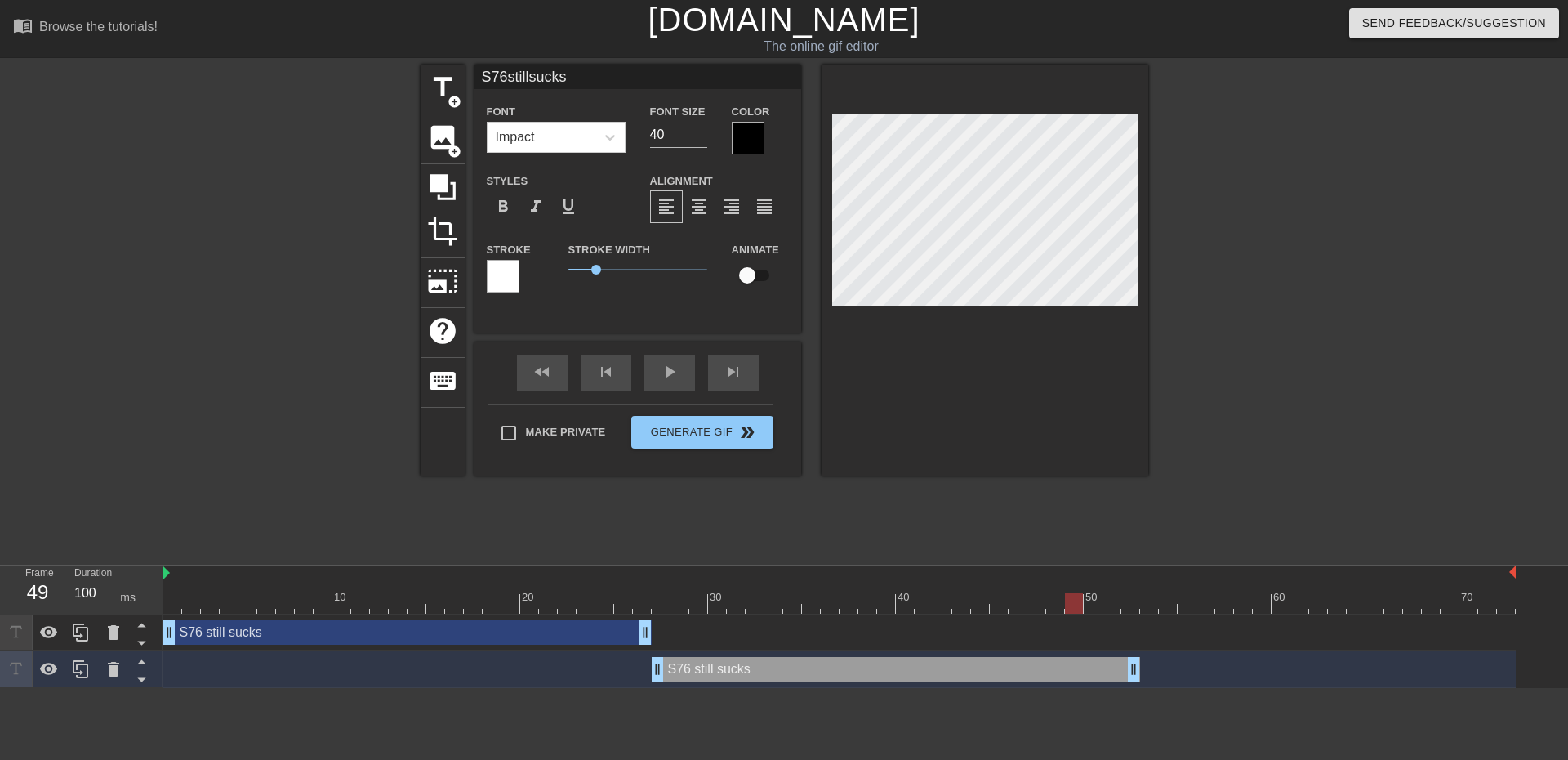
scroll to position [3, 2]
type input "S76sucks"
type textarea "S76 sucks"
type input "S76sucks"
type textarea "S76 sucks"
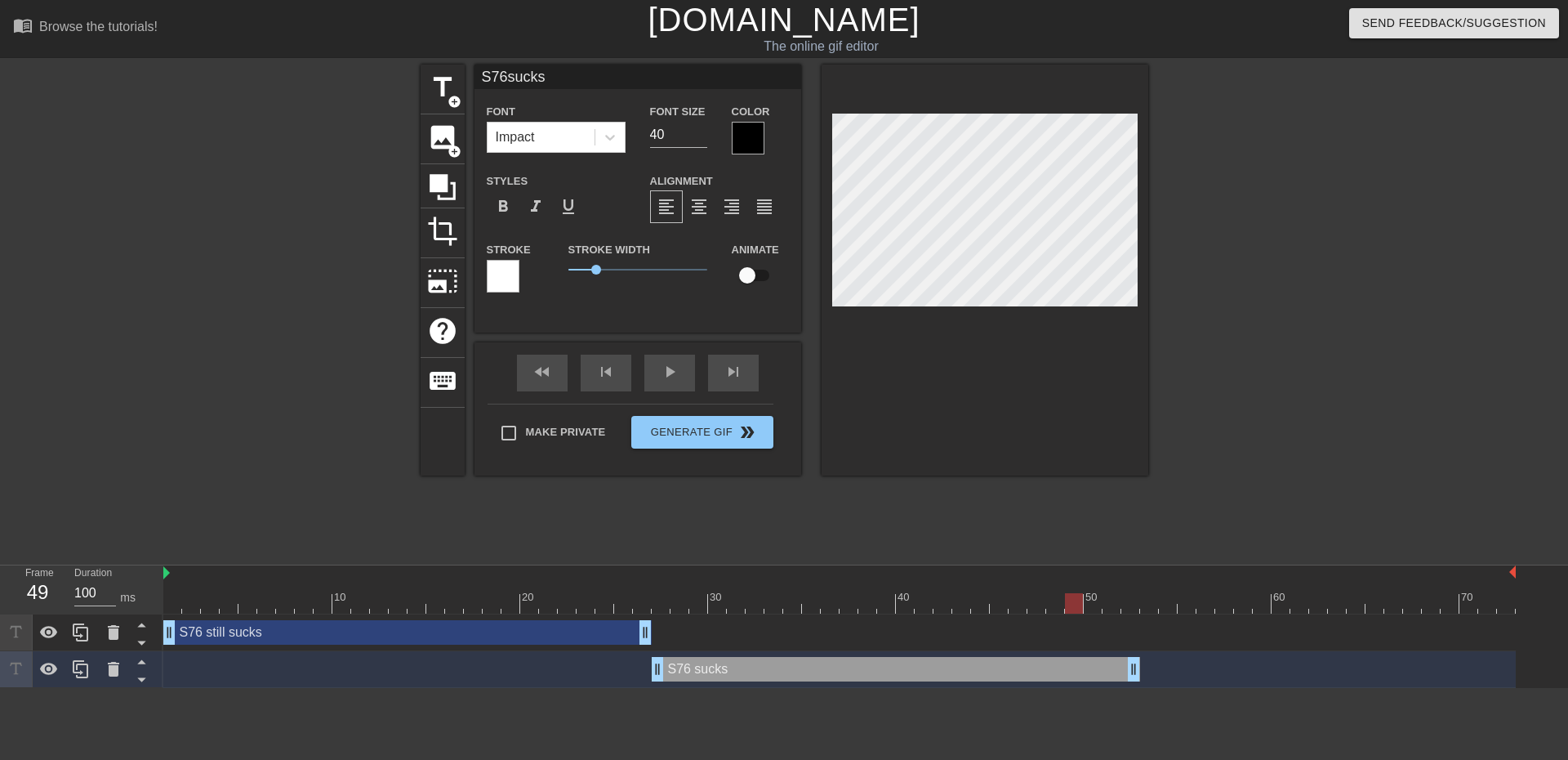
type input "S76ucks"
type textarea "S76 ucks"
type input "S76cks"
type textarea "S76 cks"
type input "S76ks"
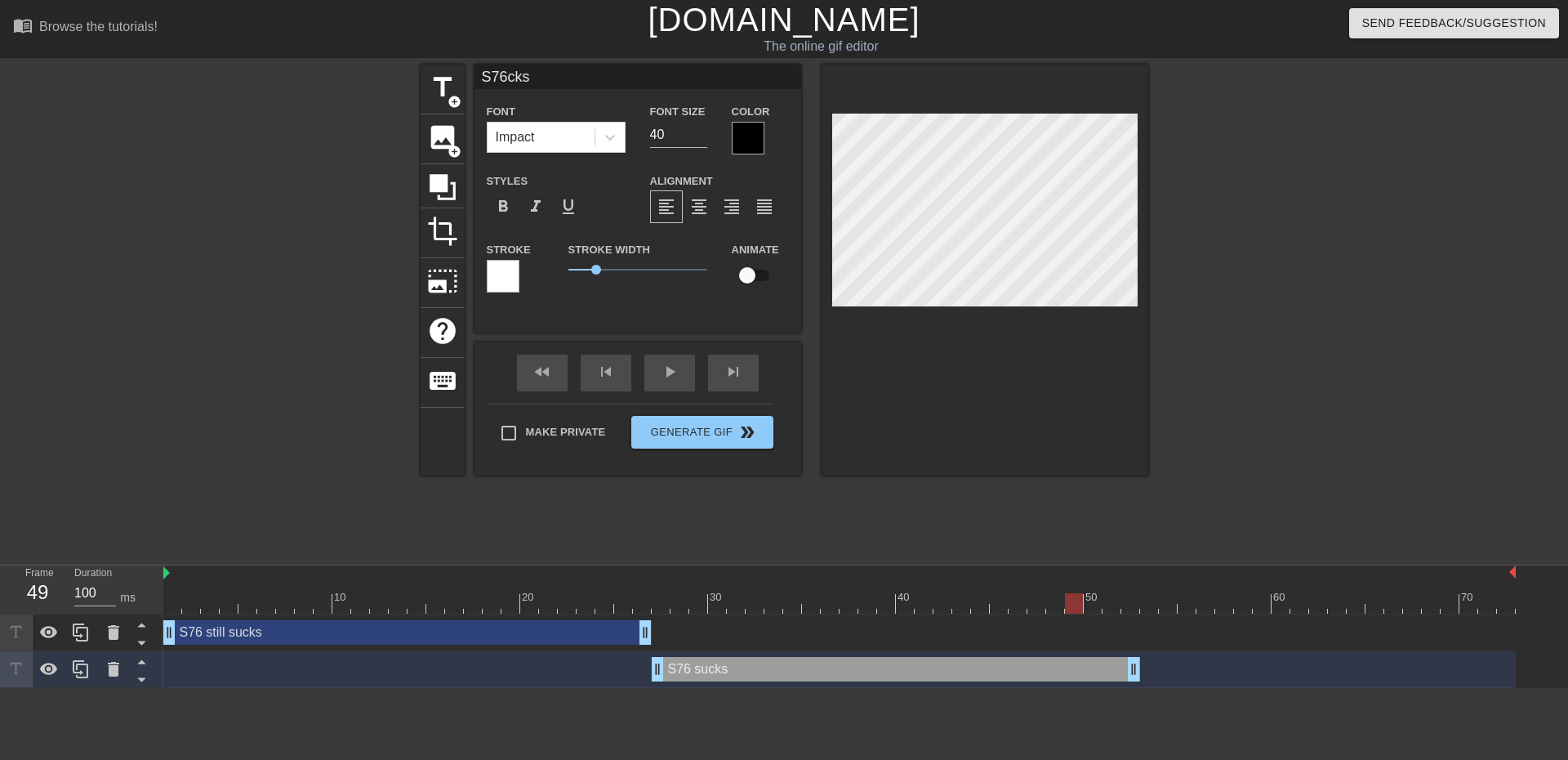
type textarea "S76 ks"
type input "S76s"
type textarea "S76 s"
type input "S76"
type textarea "S76"
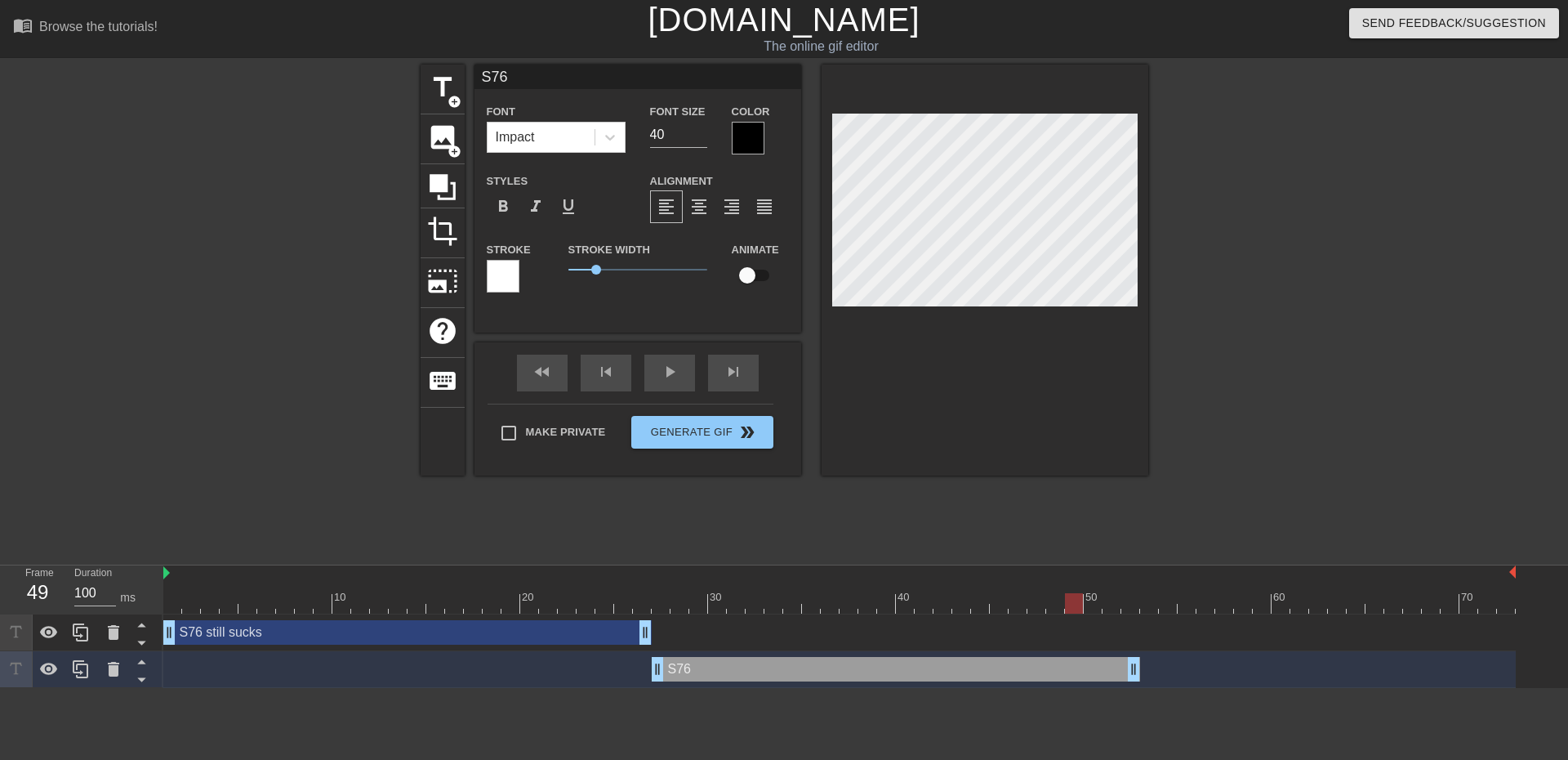
type input "S7"
type textarea "S7"
type input "S"
type textarea "S"
type input "h"
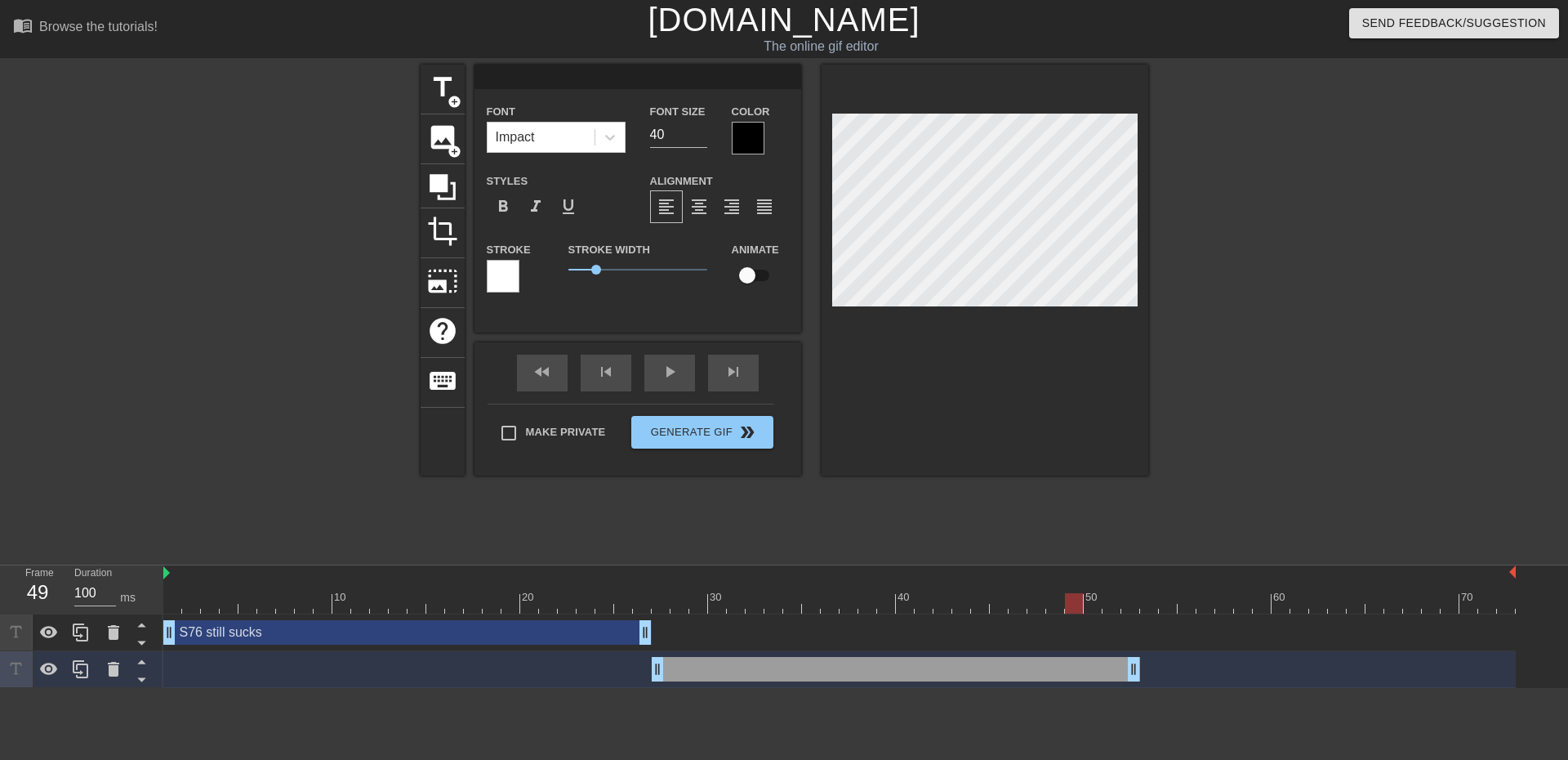
type textarea "h"
type input "he"
type textarea "he"
type input "hec"
type textarea "hec"
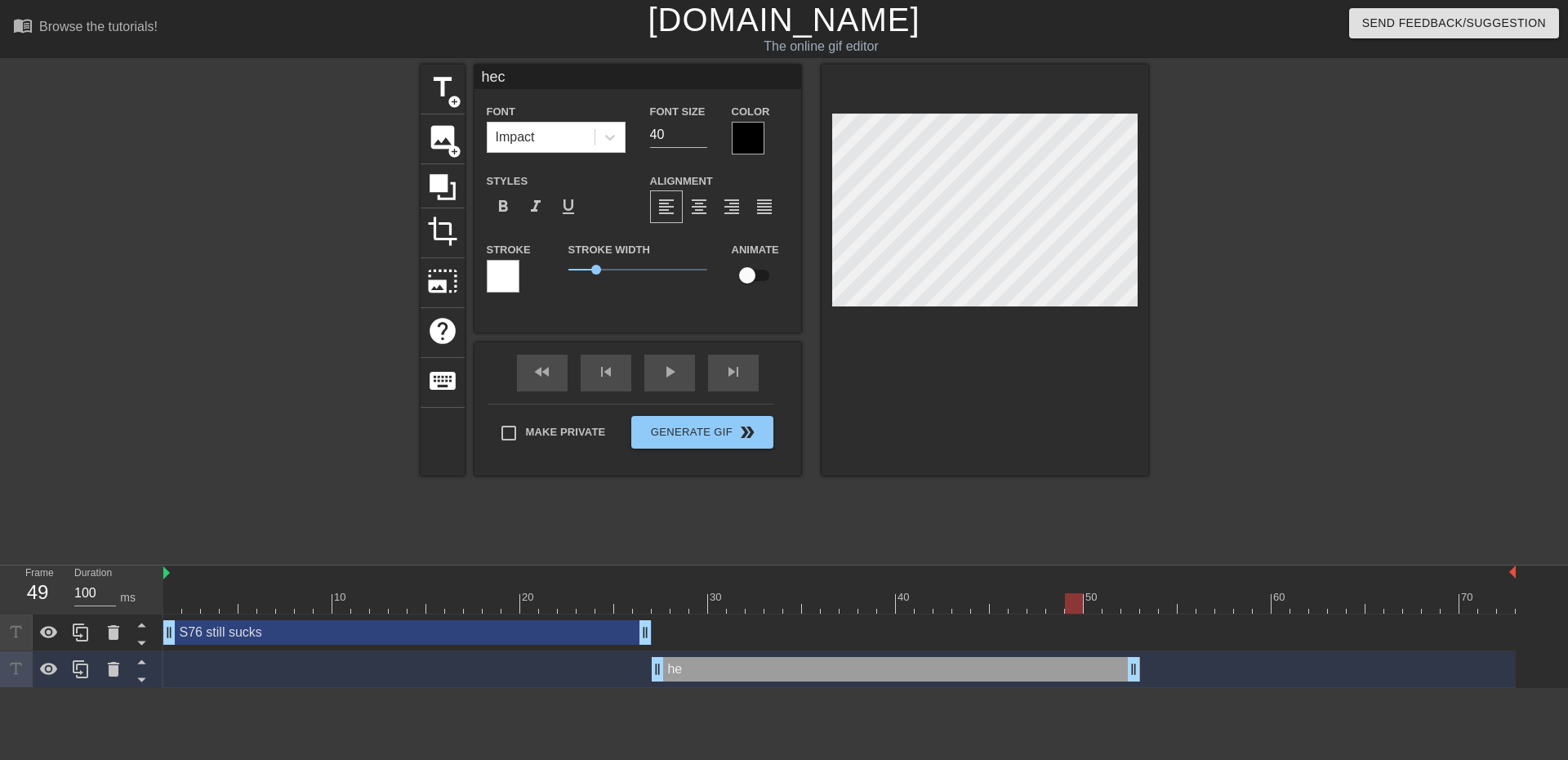
type input "heck"
type textarea "heck"
type input "heck"
type textarea "heck"
type input "hecky"
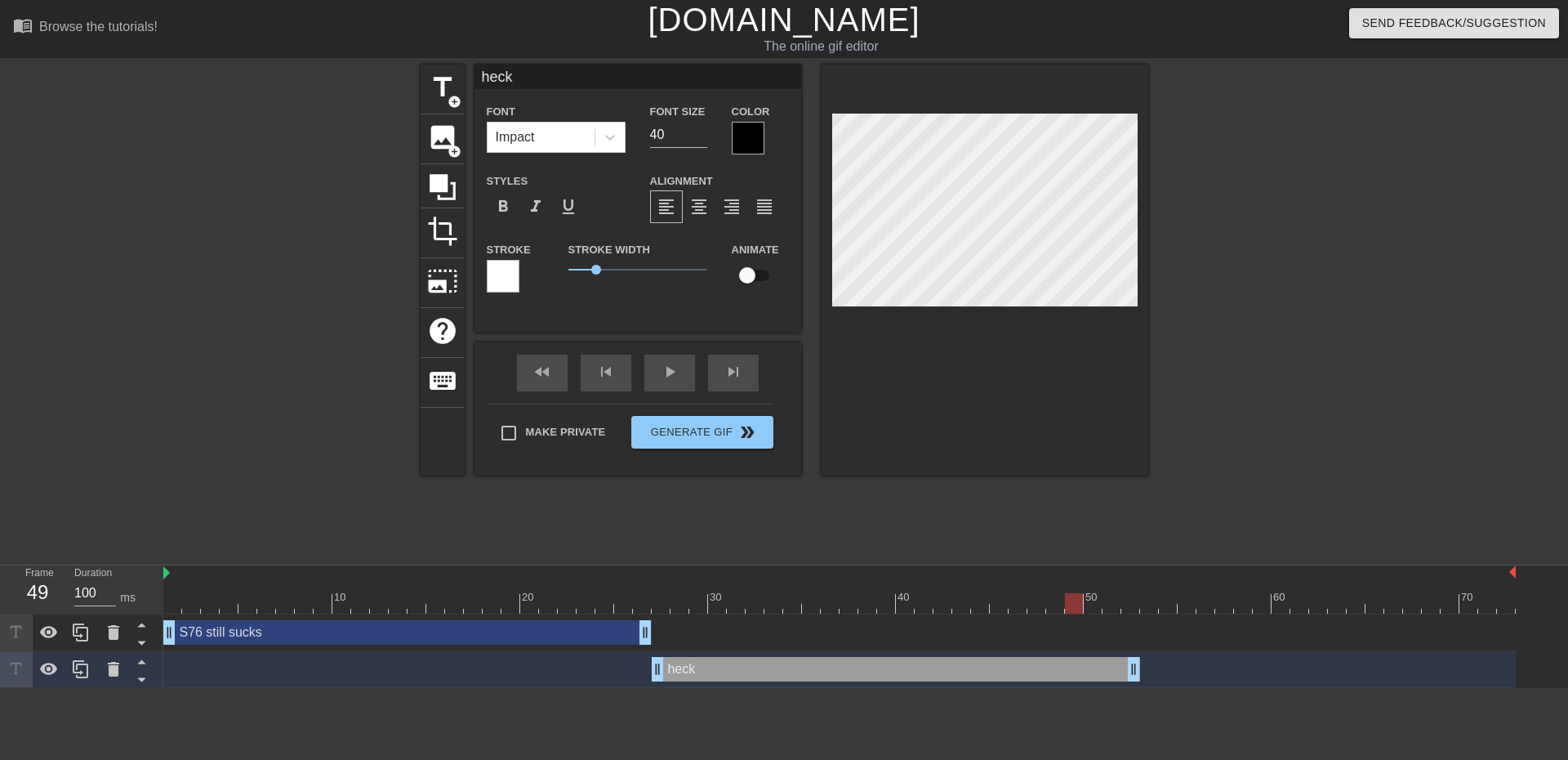
type textarea "heck y"
type input "heckye"
type textarea "heck ye"
type input "heckyea"
type textarea "heck yea"
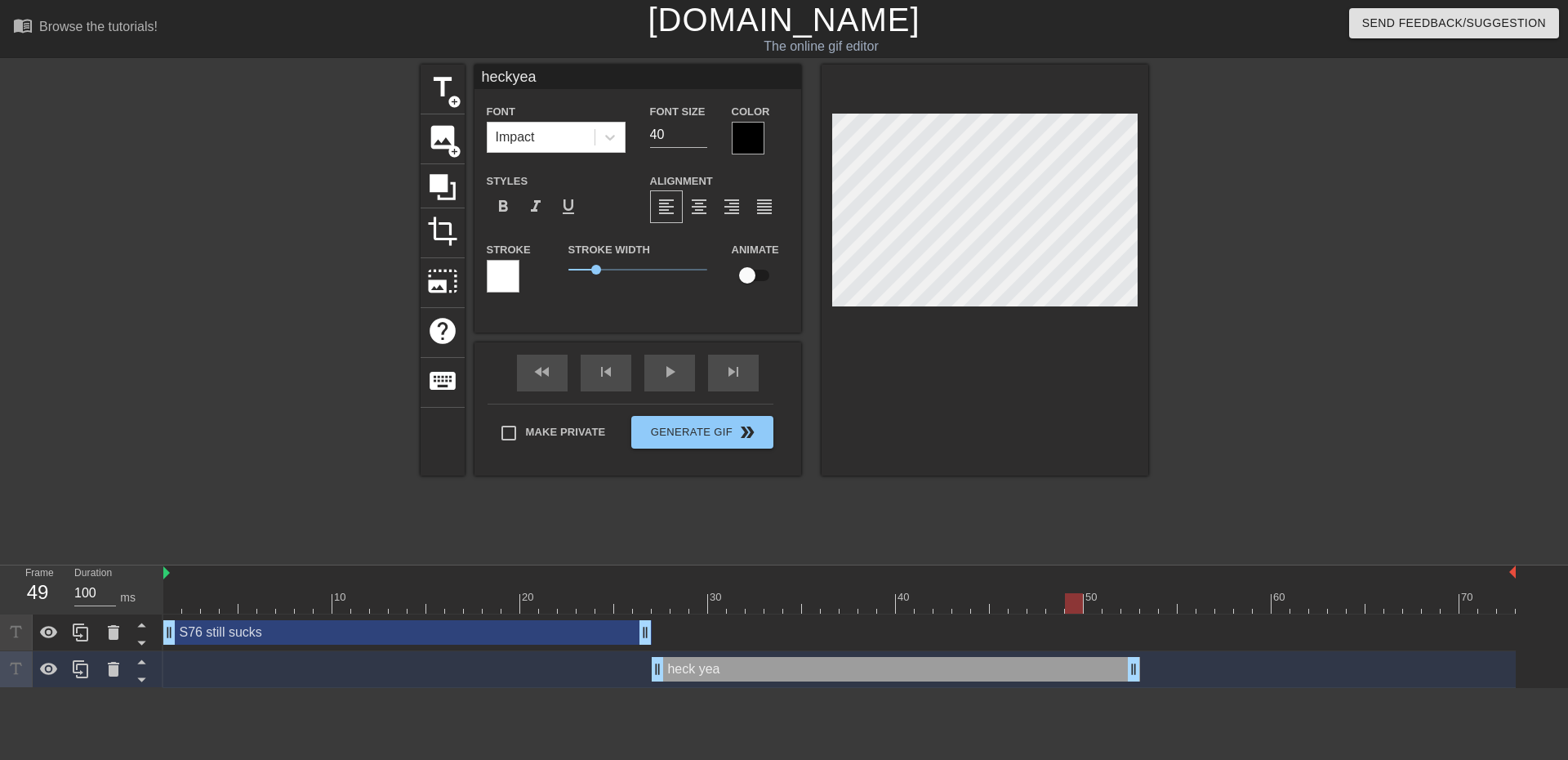
type input "heckyeah"
type textarea "heck yeah"
type input "heckyeah!"
type textarea "heck yeah!"
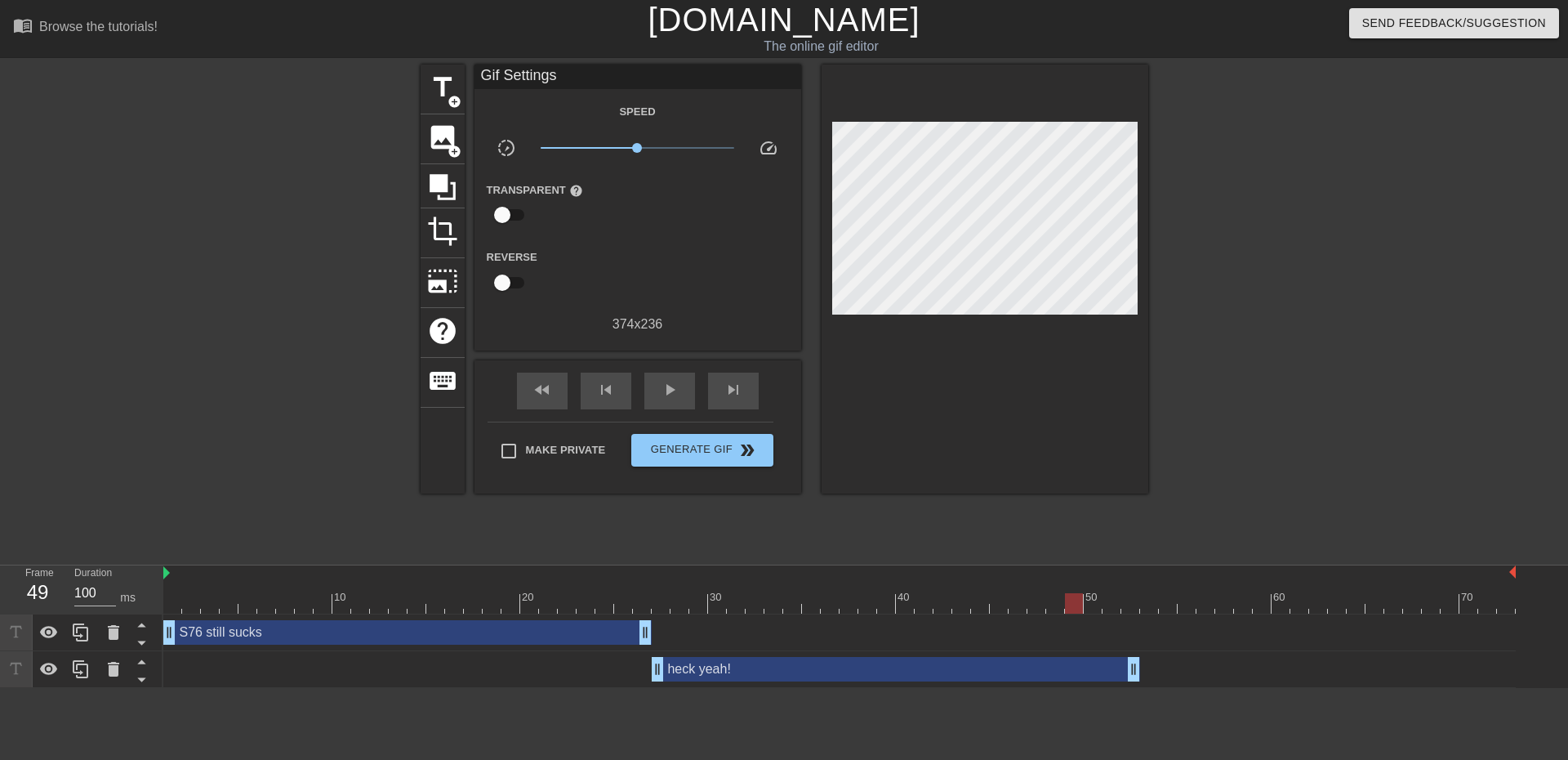
click at [1252, 238] on div at bounding box center [1291, 309] width 245 height 490
drag, startPoint x: 1136, startPoint y: 678, endPoint x: 1018, endPoint y: 660, distance: 119.4
click at [68, 672] on div at bounding box center [81, 669] width 33 height 36
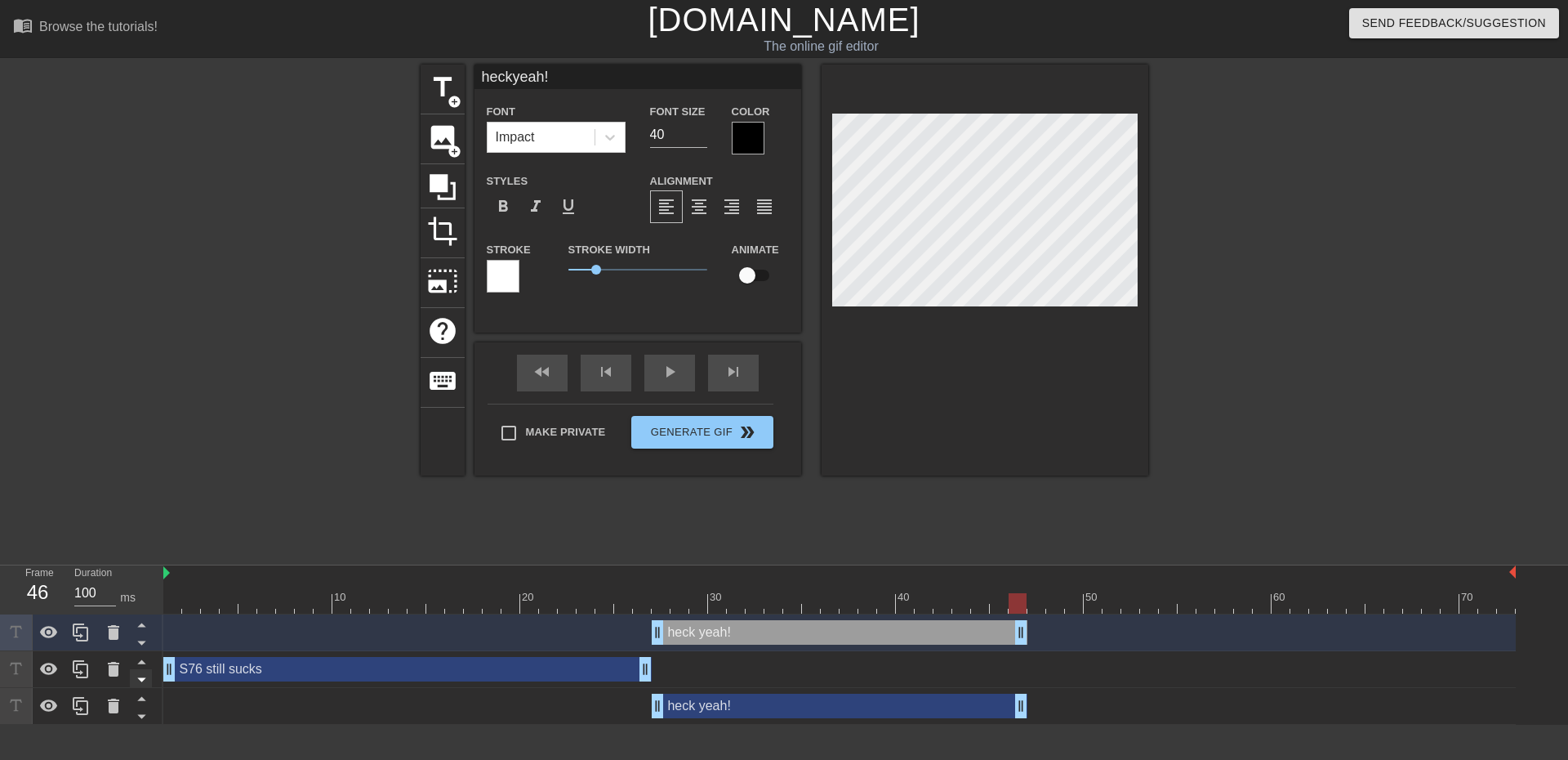
click at [139, 648] on icon at bounding box center [141, 642] width 20 height 20
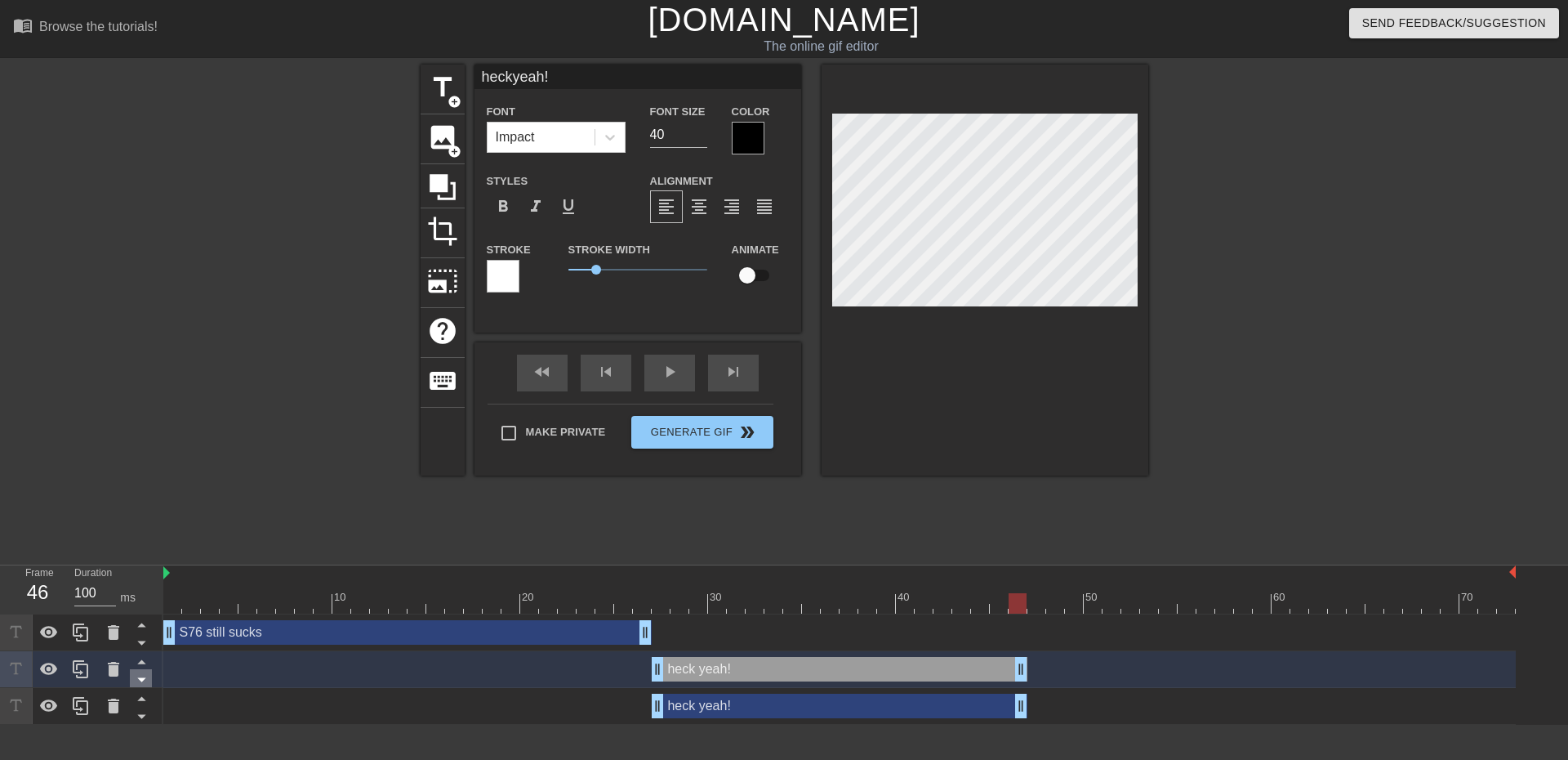
click at [147, 684] on icon at bounding box center [141, 679] width 20 height 20
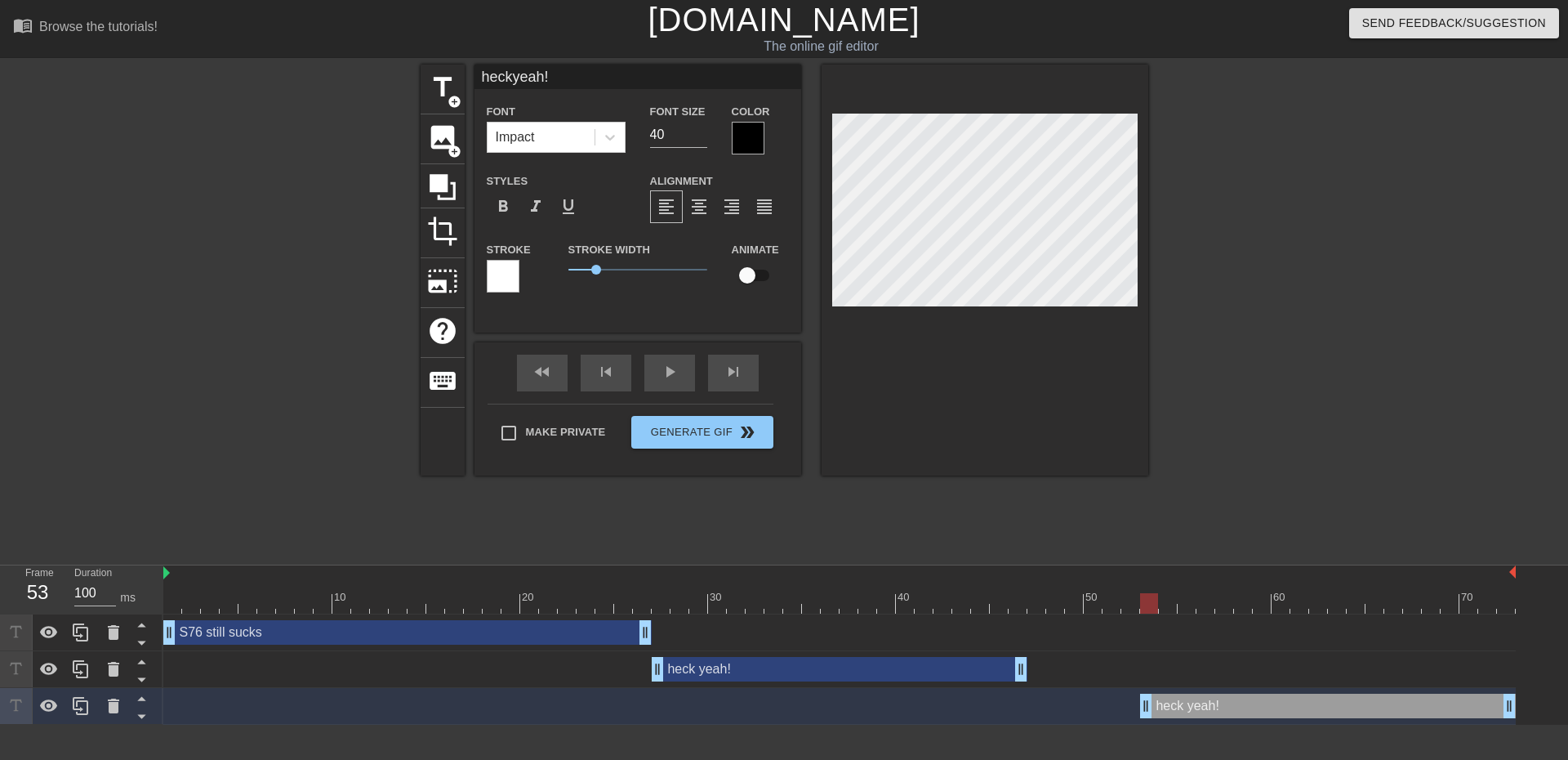
drag, startPoint x: 769, startPoint y: 704, endPoint x: 1275, endPoint y: 696, distance: 506.1
click at [1275, 696] on div "heck yeah! drag_handle drag_handle" at bounding box center [1328, 705] width 376 height 24
drag, startPoint x: 1149, startPoint y: 705, endPoint x: 1060, endPoint y: 717, distance: 89.8
type input "yeah!"
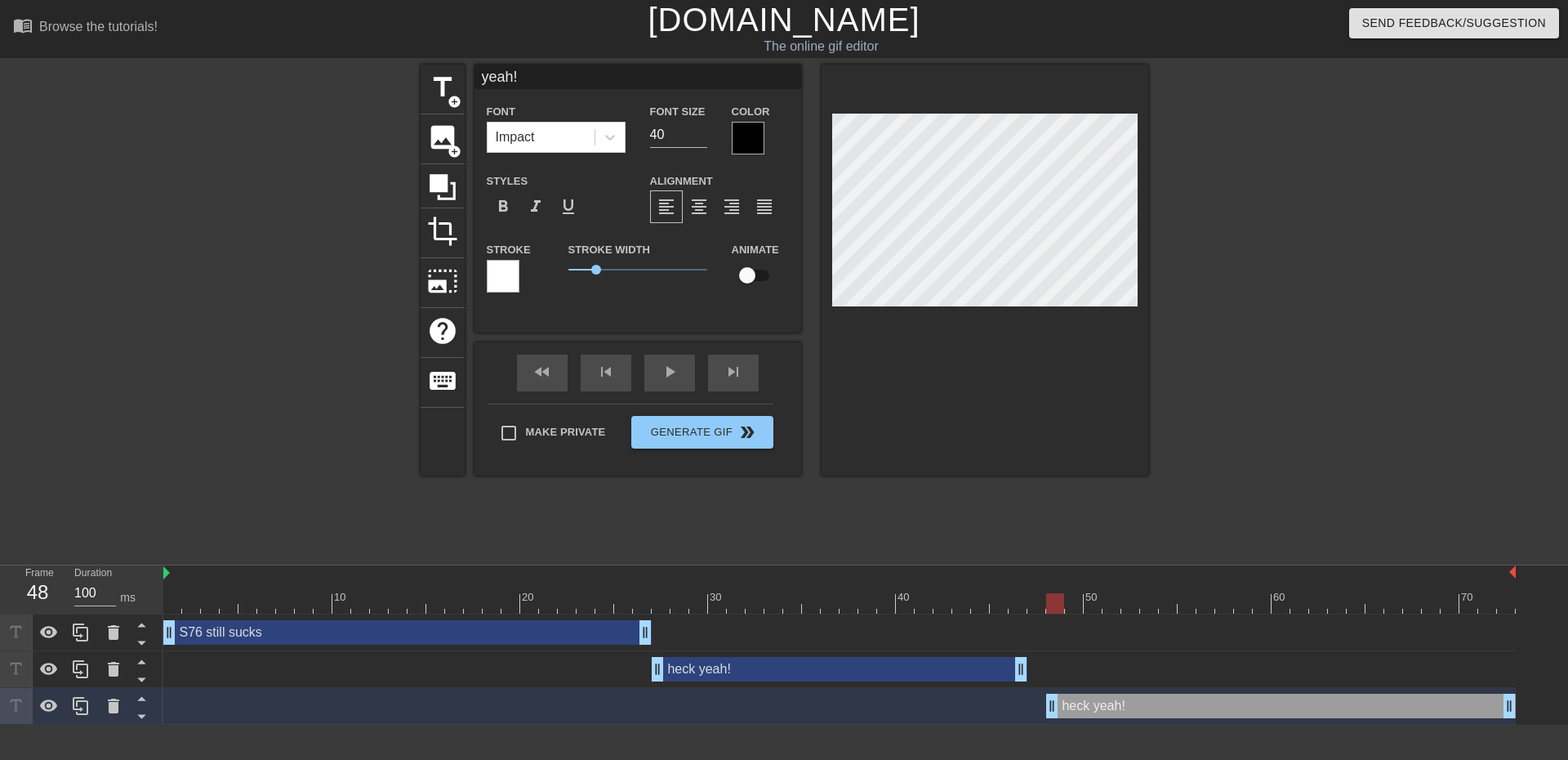
type textarea "yeah!"
type input "eah!"
type textarea "eah!"
type input "ah!"
type textarea "ah!"
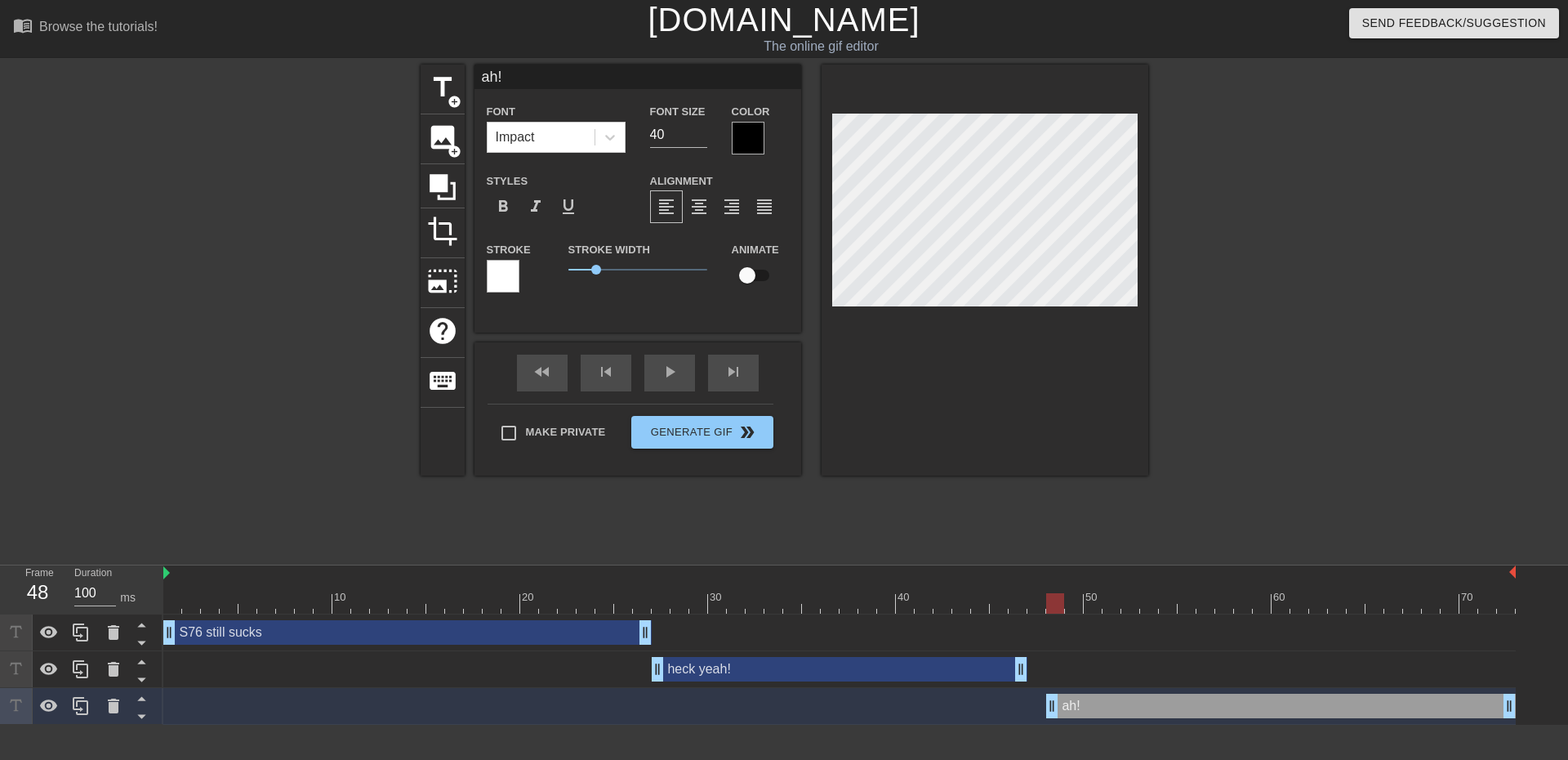
type input "h!"
type textarea "h!"
type input "!"
type textarea "!"
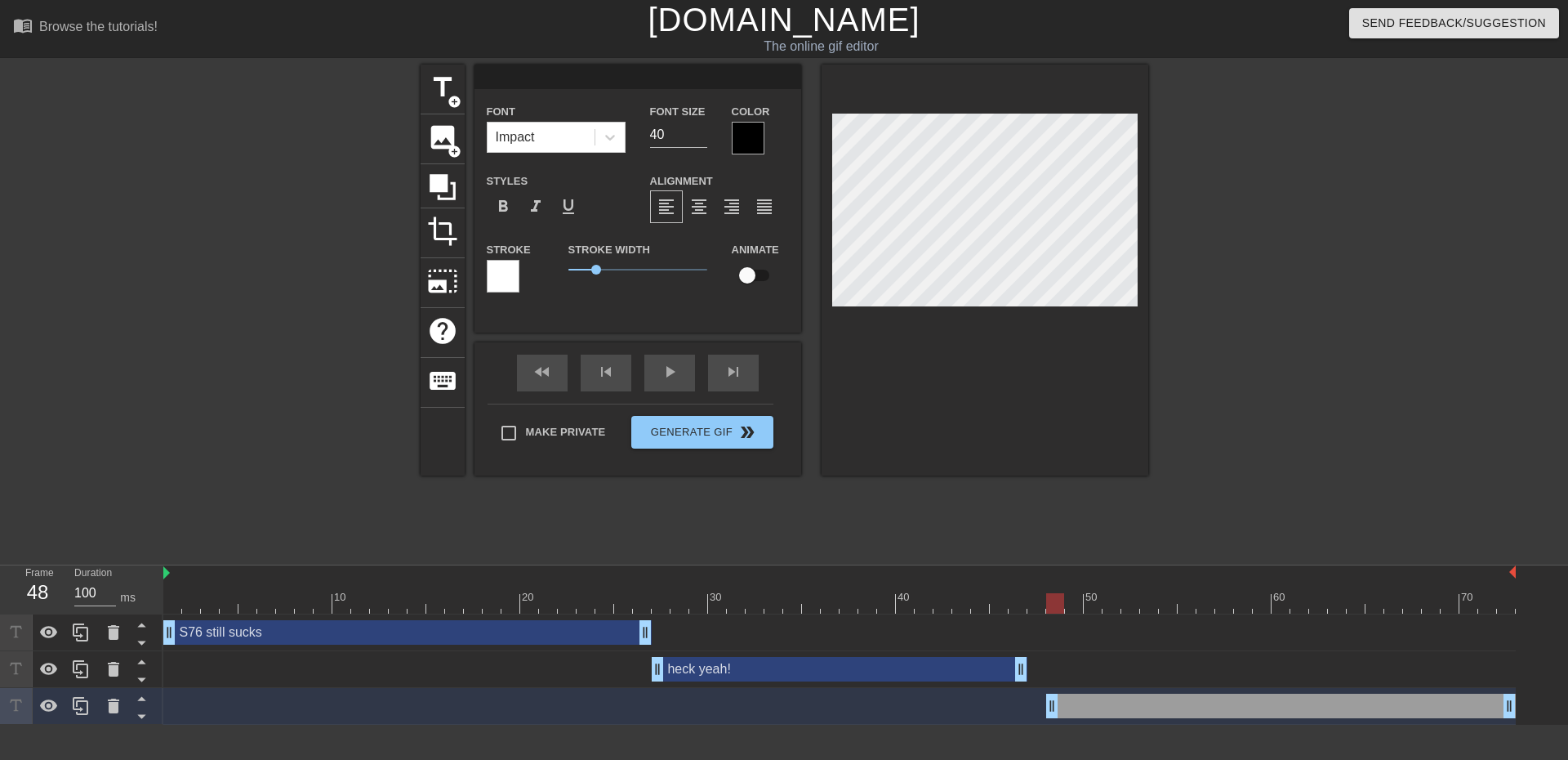
type input "w"
type textarea "w"
type input "we"
type textarea "we"
type input "we"
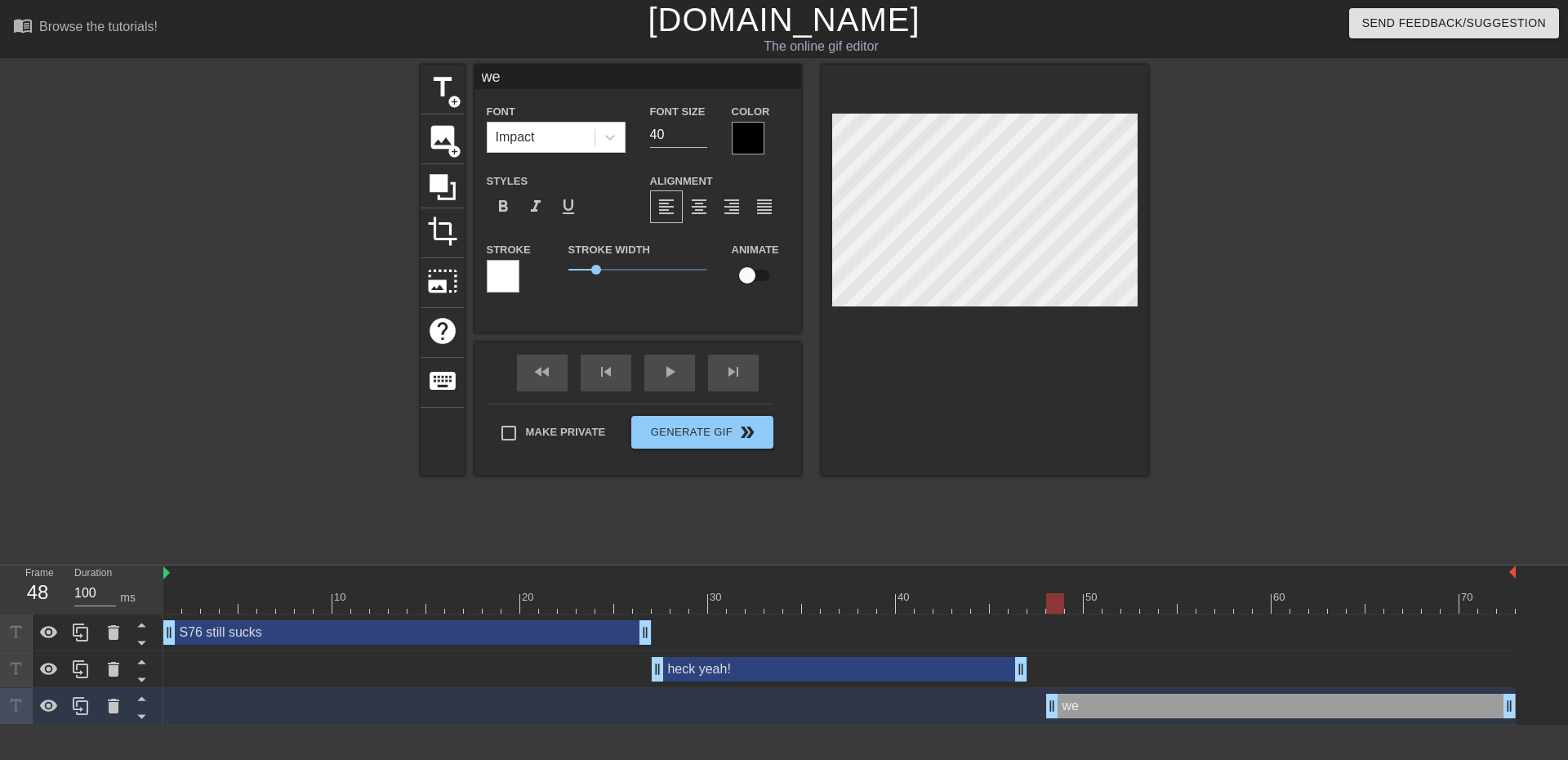
type textarea "we"
type input "we"
type textarea "we"
type input "we"
type textarea "we"
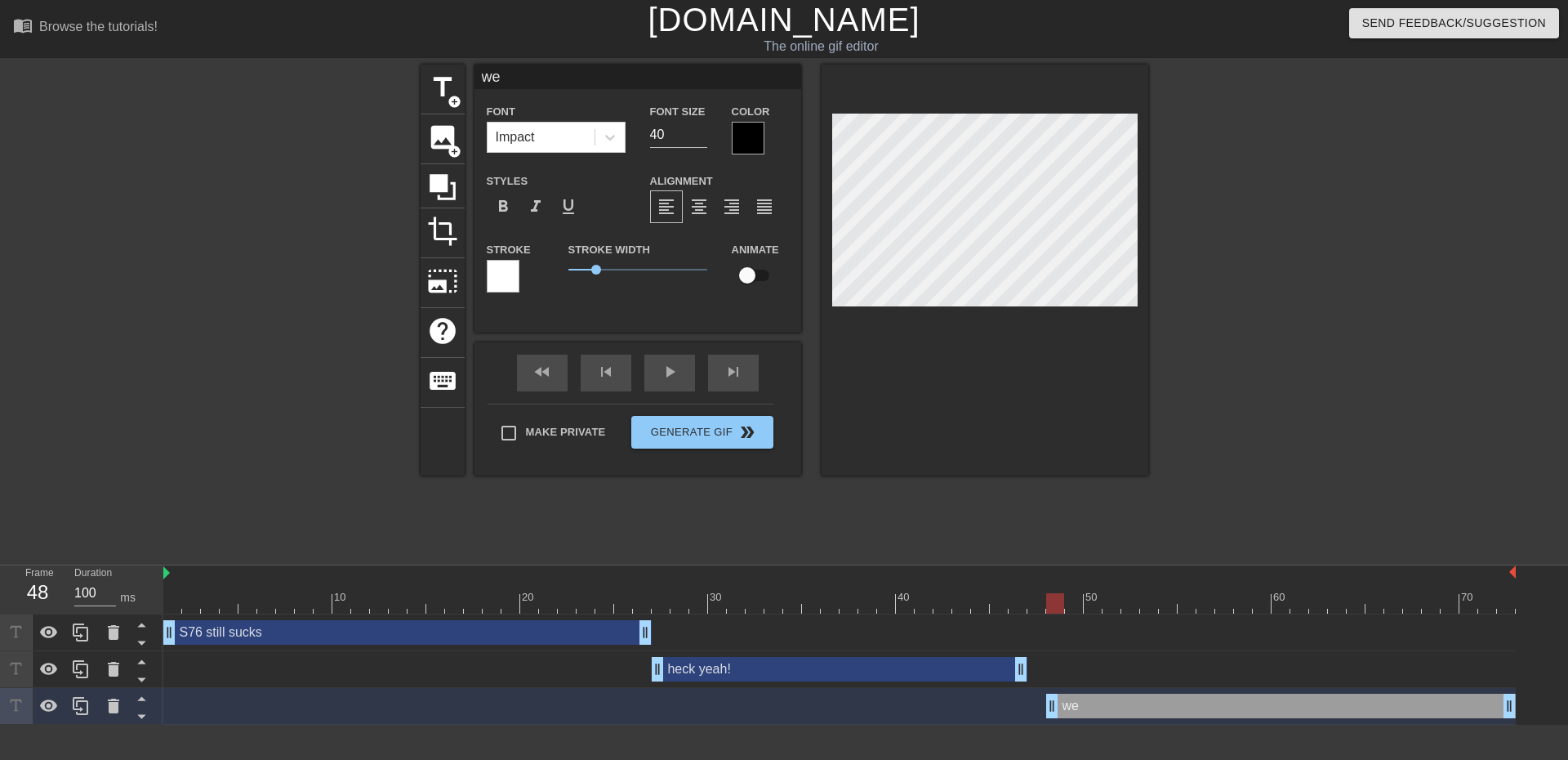
type input "wet"
type textarea "we t"
type input "weto"
type textarea "we to"
type input "wetot"
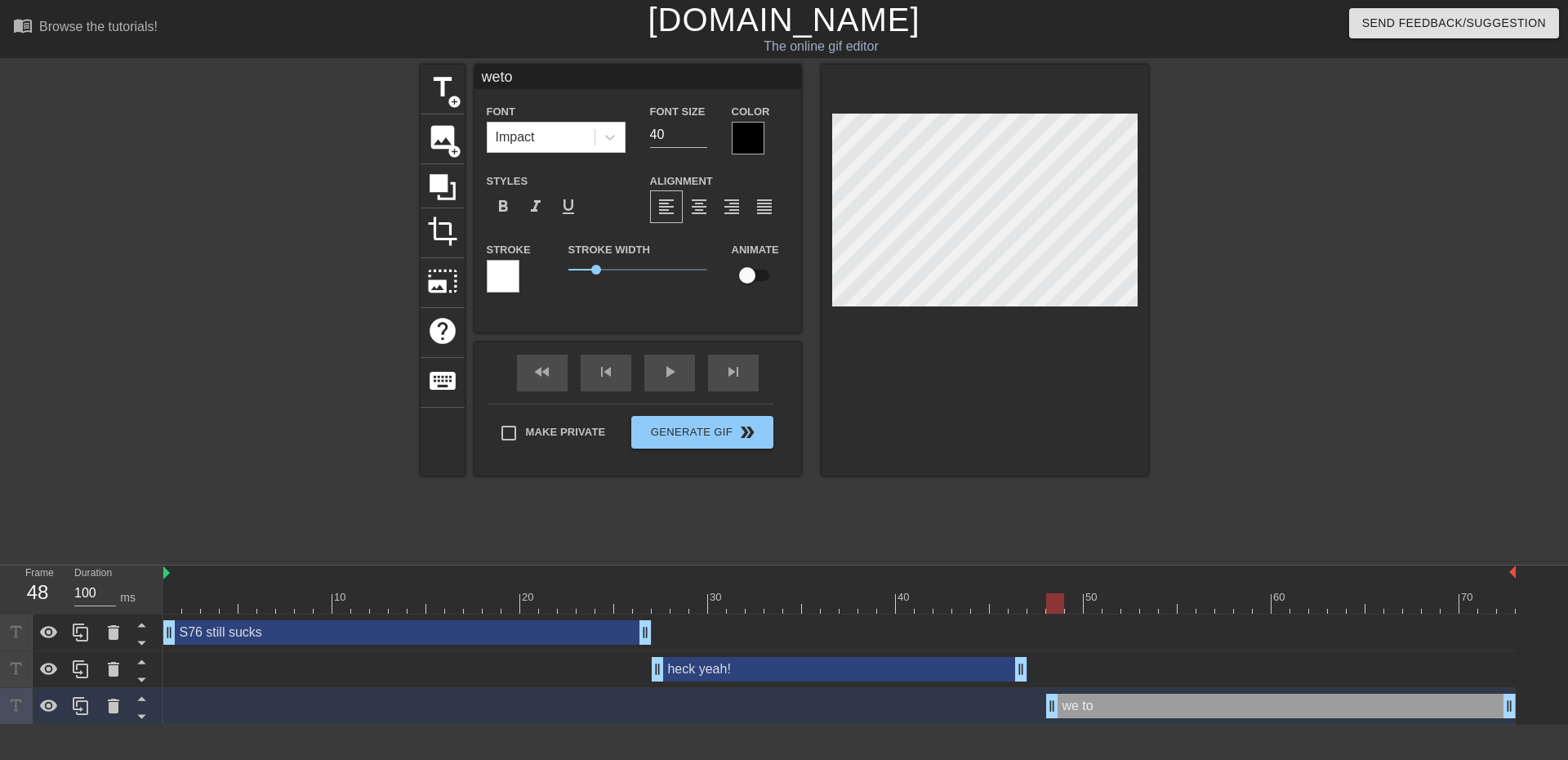
type textarea "we tot"
type input "wetota"
type textarea "we tota"
type input "wetotal"
type textarea "we total"
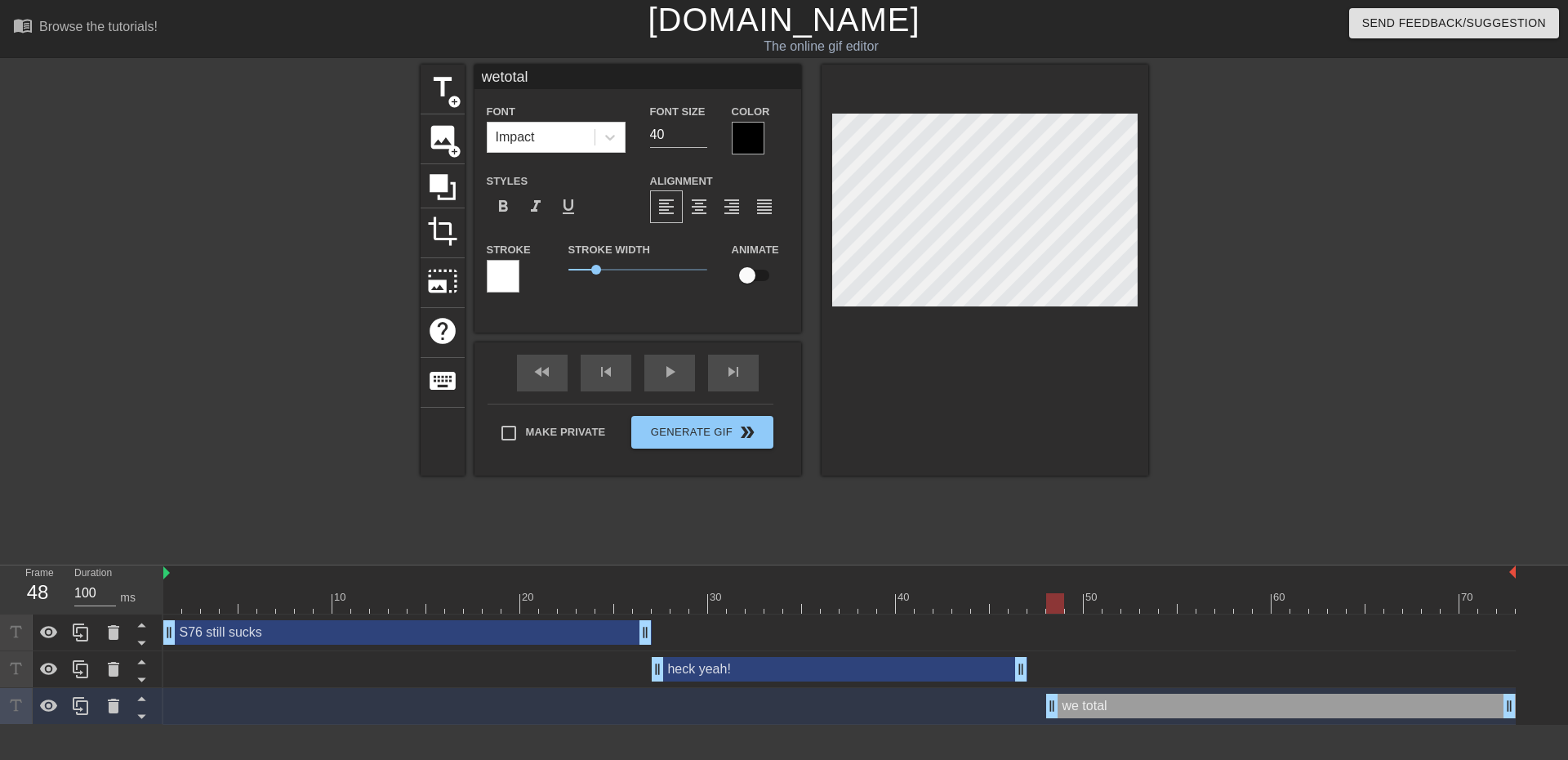
type input "wetotall"
type textarea "we totall"
type input "wetotally"
type textarea "we totally"
type input "wetotally"
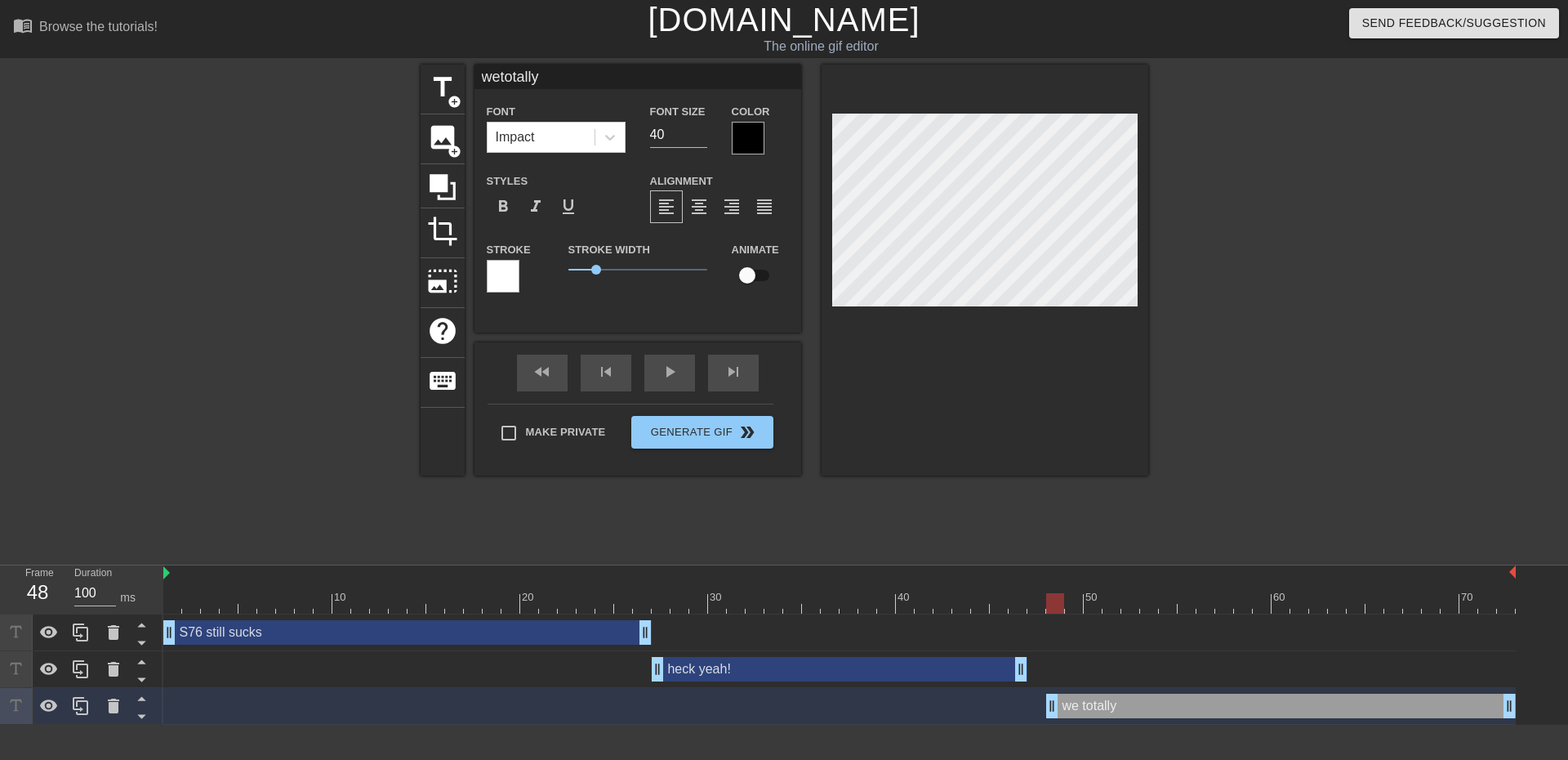
type textarea "we totally"
type input "wetotallys"
type textarea "we totally s"
type input "wetotallysu"
type textarea "we totally su"
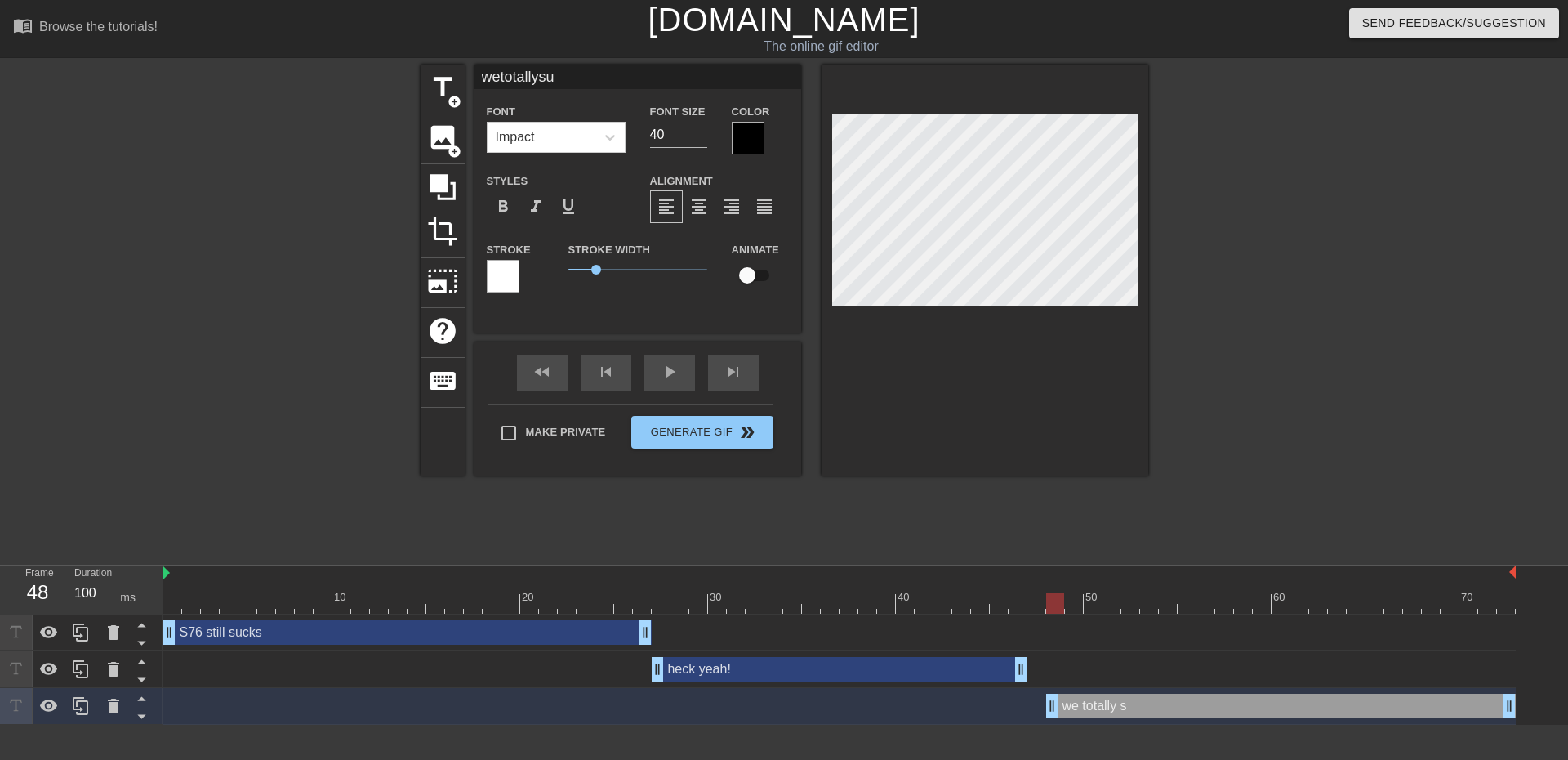
type input "wetotallysuc"
type textarea "we totally suc"
type input "wetotallysuck"
type textarea "we totally suck"
type input "wetotallysuck!"
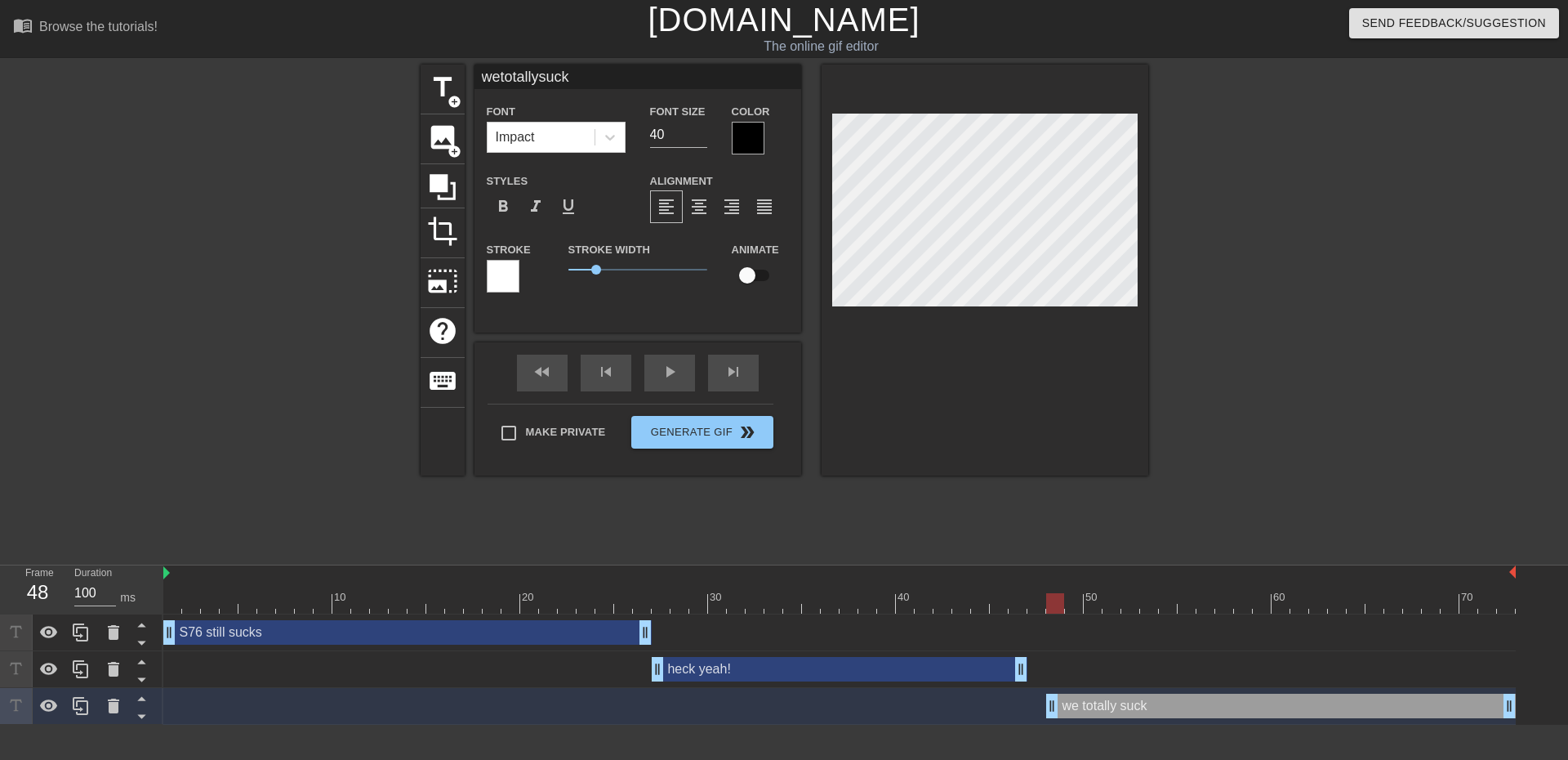
type textarea "we totally suck!"
type input "wetotallysuck!!"
type textarea "we totally suck!!"
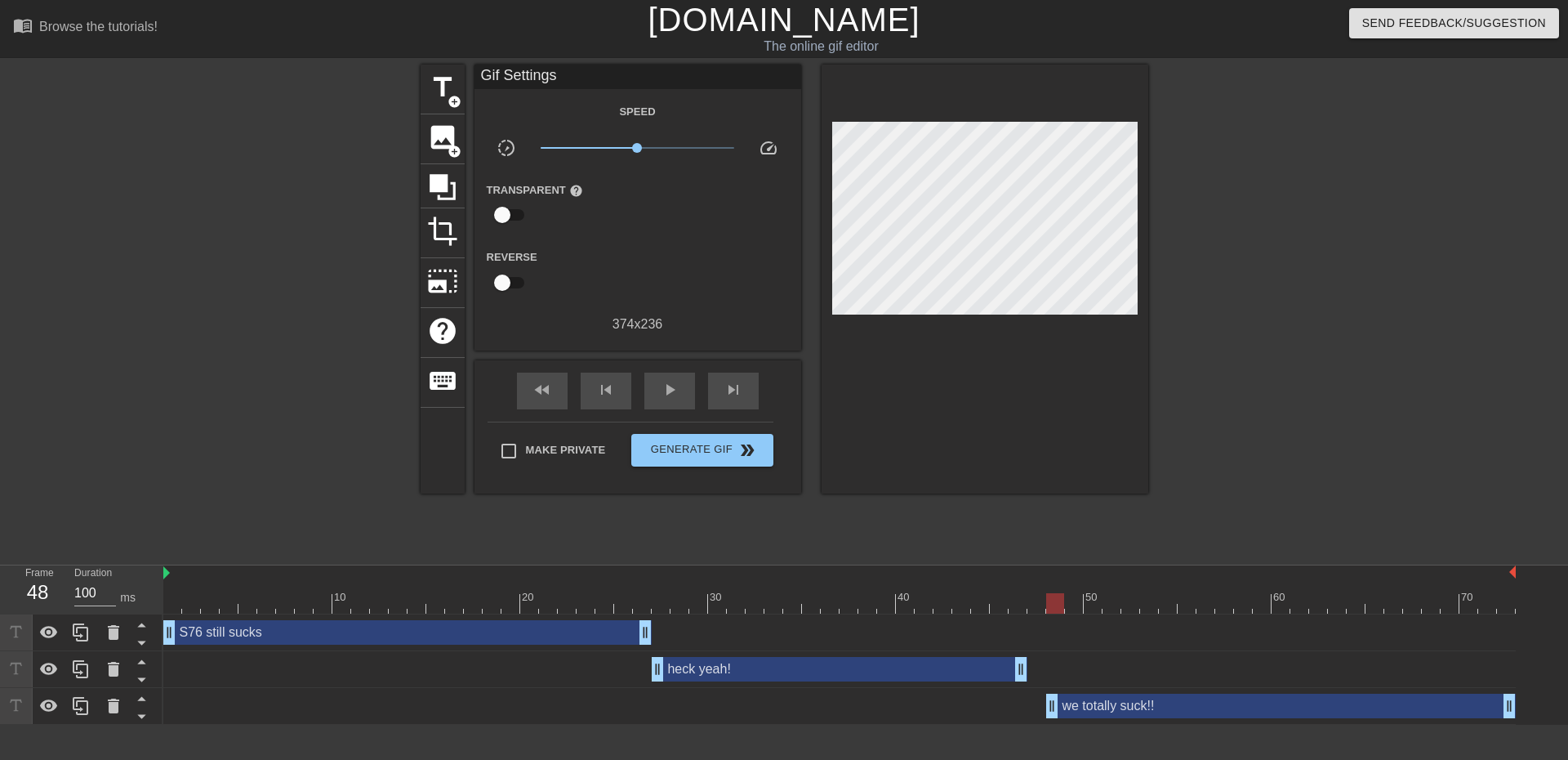
click at [1262, 352] on div at bounding box center [1291, 309] width 245 height 490
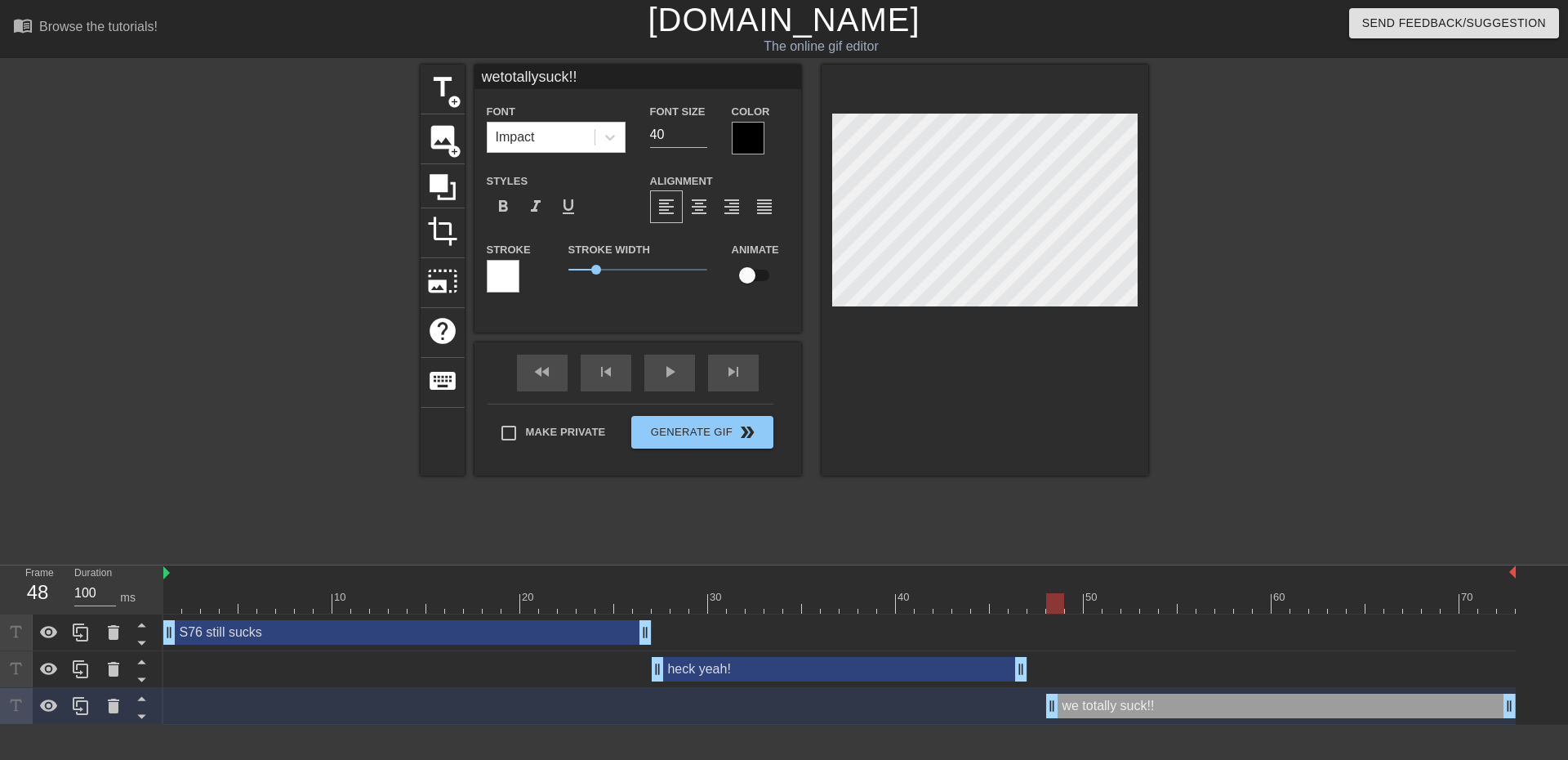
click at [1329, 290] on div at bounding box center [1291, 309] width 245 height 490
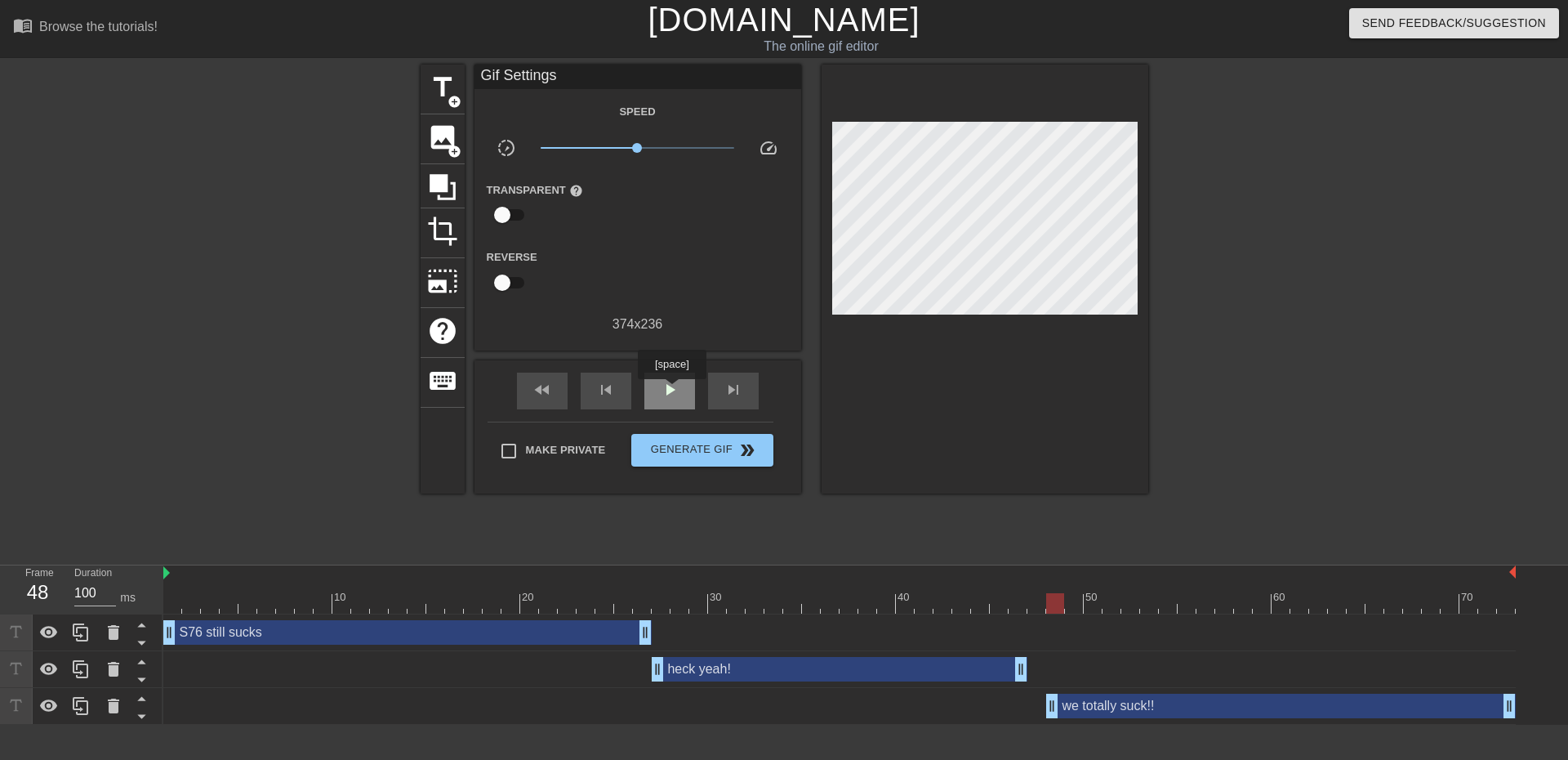
click at [671, 391] on span "play_arrow" at bounding box center [669, 389] width 19 height 19
click at [718, 444] on span "Generate Gif double_arrow" at bounding box center [702, 450] width 129 height 19
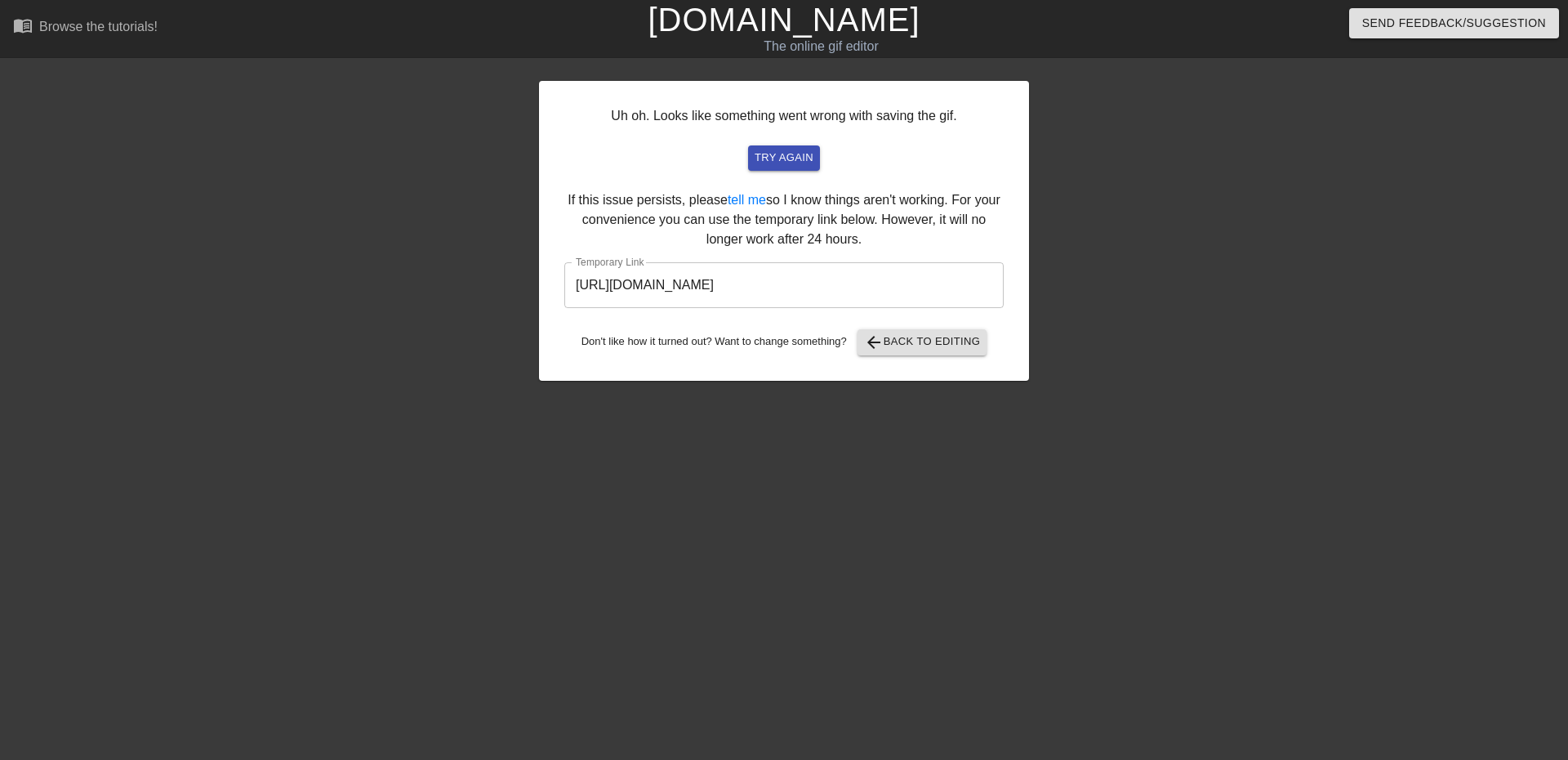
click at [782, 281] on input "[URL][DOMAIN_NAME]" at bounding box center [784, 285] width 439 height 45
